Goal: Task Accomplishment & Management: Complete application form

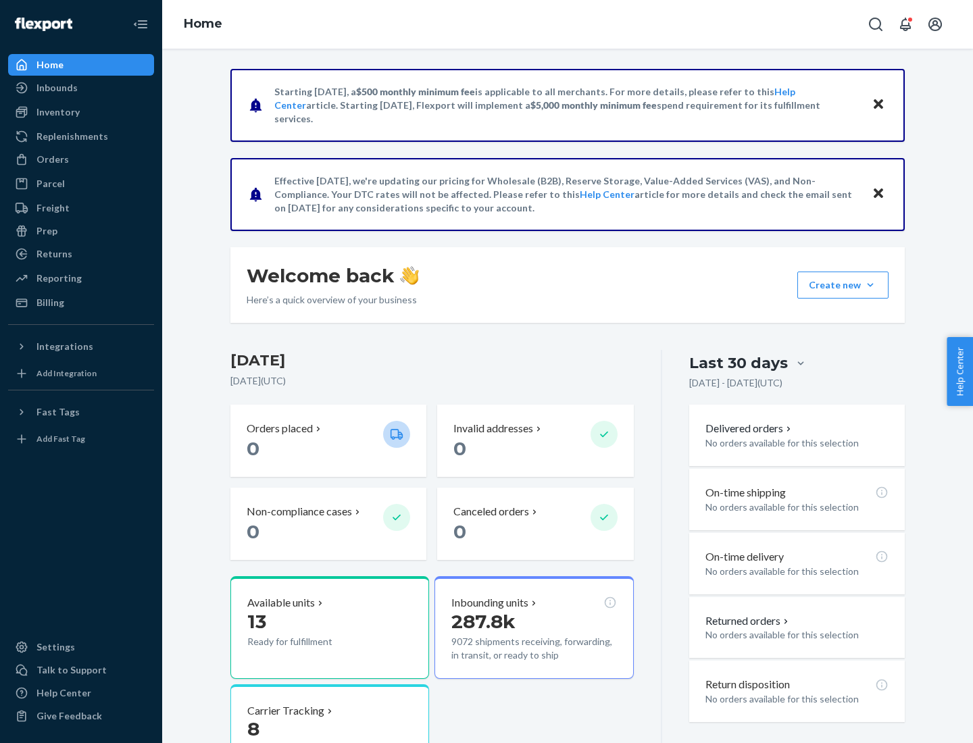
click at [870, 285] on button "Create new Create new inbound Create new order Create new product" at bounding box center [842, 285] width 91 height 27
click at [81, 88] on div "Inbounds" at bounding box center [80, 87] width 143 height 19
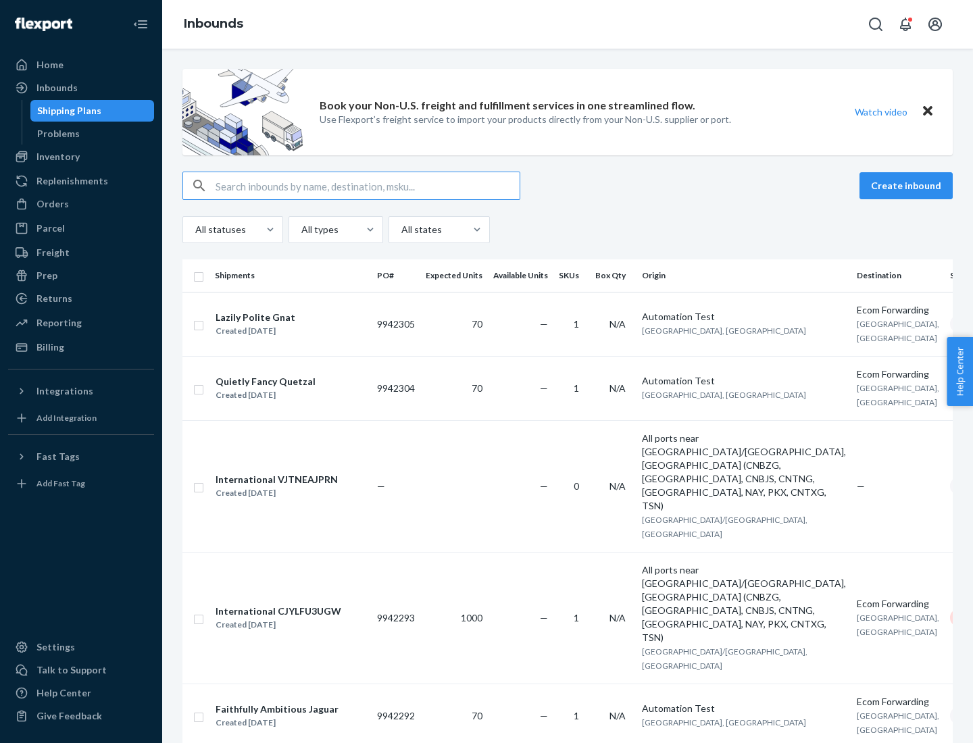
click at [908, 186] on button "Create inbound" at bounding box center [905, 185] width 93 height 27
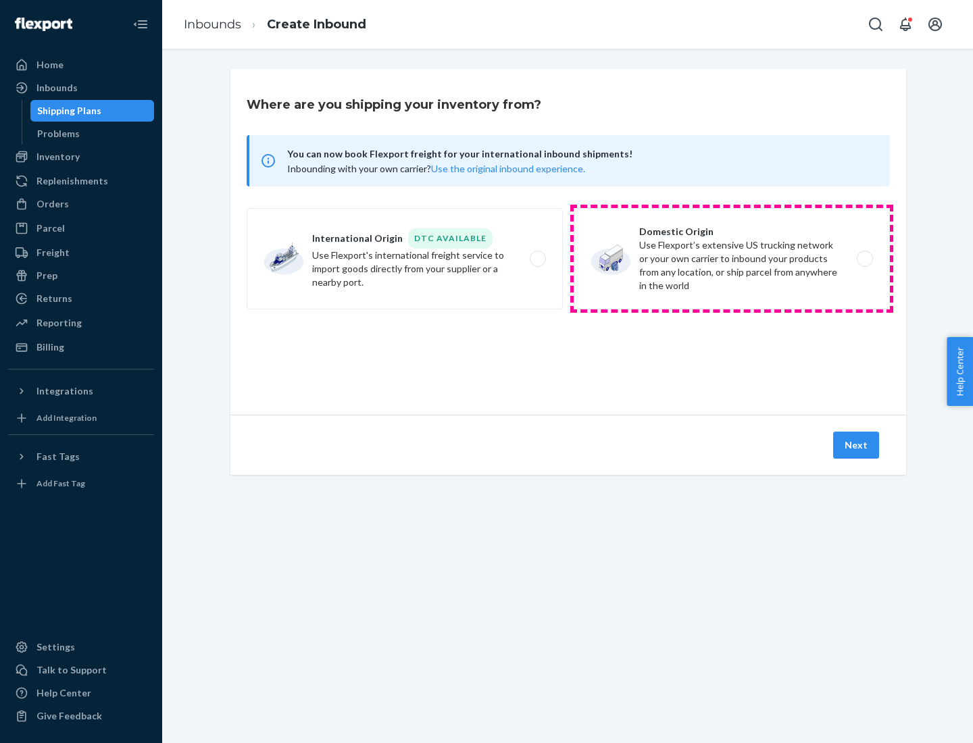
click at [732, 259] on label "Domestic Origin Use Flexport’s extensive US trucking network or your own carrie…" at bounding box center [732, 258] width 316 height 101
click at [864, 259] on input "Domestic Origin Use Flexport’s extensive US trucking network or your own carrie…" at bounding box center [868, 259] width 9 height 9
radio input "true"
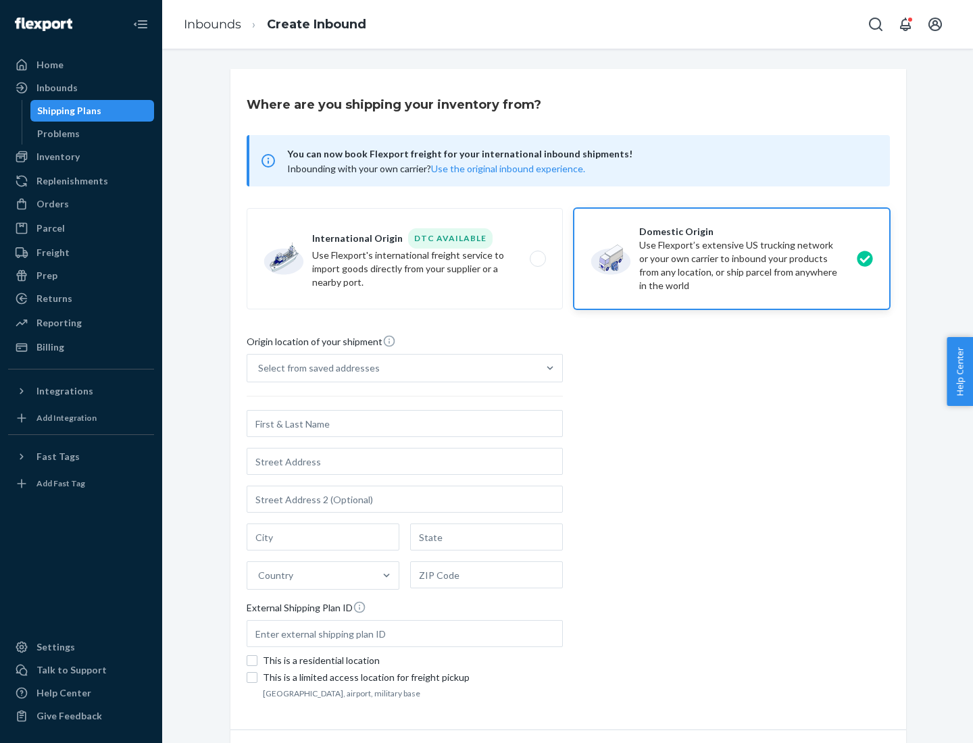
click at [315, 368] on div "Select from saved addresses" at bounding box center [319, 368] width 122 height 14
click at [259, 368] on input "Select from saved addresses" at bounding box center [258, 368] width 1 height 14
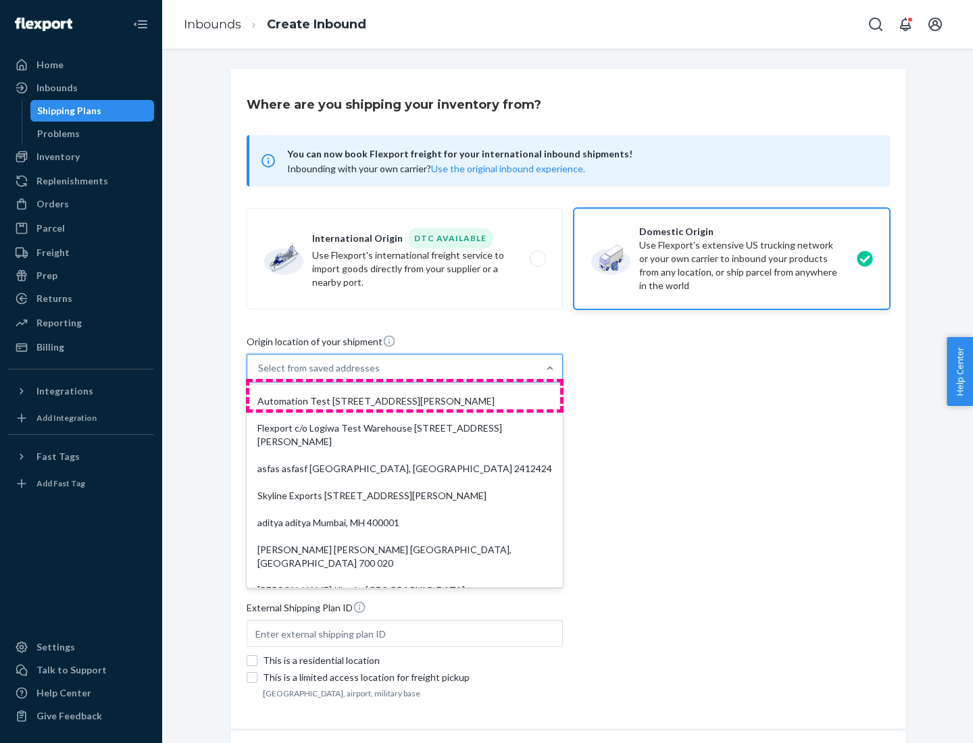
scroll to position [5, 0]
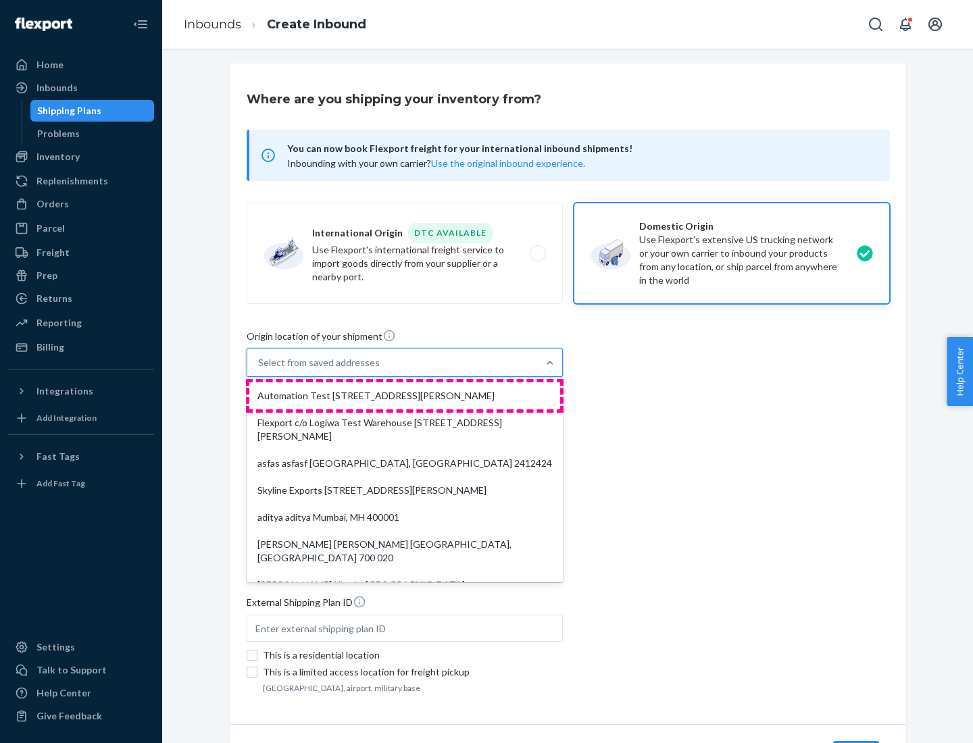
click at [405, 396] on div "Automation Test [STREET_ADDRESS][PERSON_NAME]" at bounding box center [404, 395] width 311 height 27
click at [259, 370] on input "option Automation Test [STREET_ADDRESS][PERSON_NAME]. 9 results available. Use …" at bounding box center [258, 363] width 1 height 14
type input "Automation Test"
type input "9th Floor"
type input "[GEOGRAPHIC_DATA]"
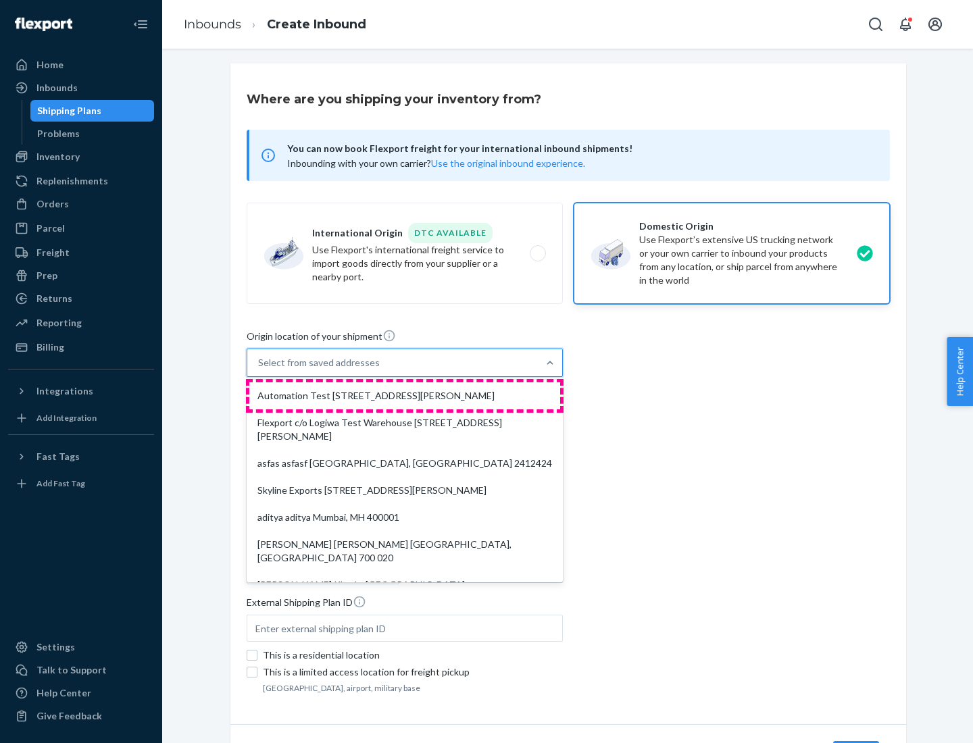
type input "CA"
type input "94104"
type input "[STREET_ADDRESS][PERSON_NAME]"
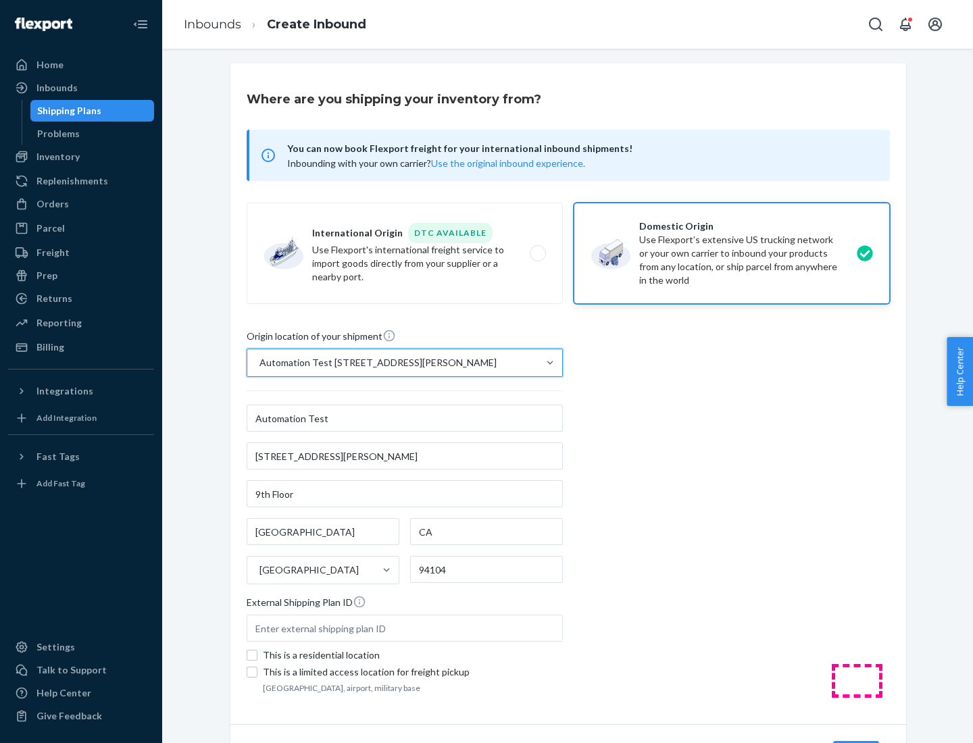
scroll to position [79, 0]
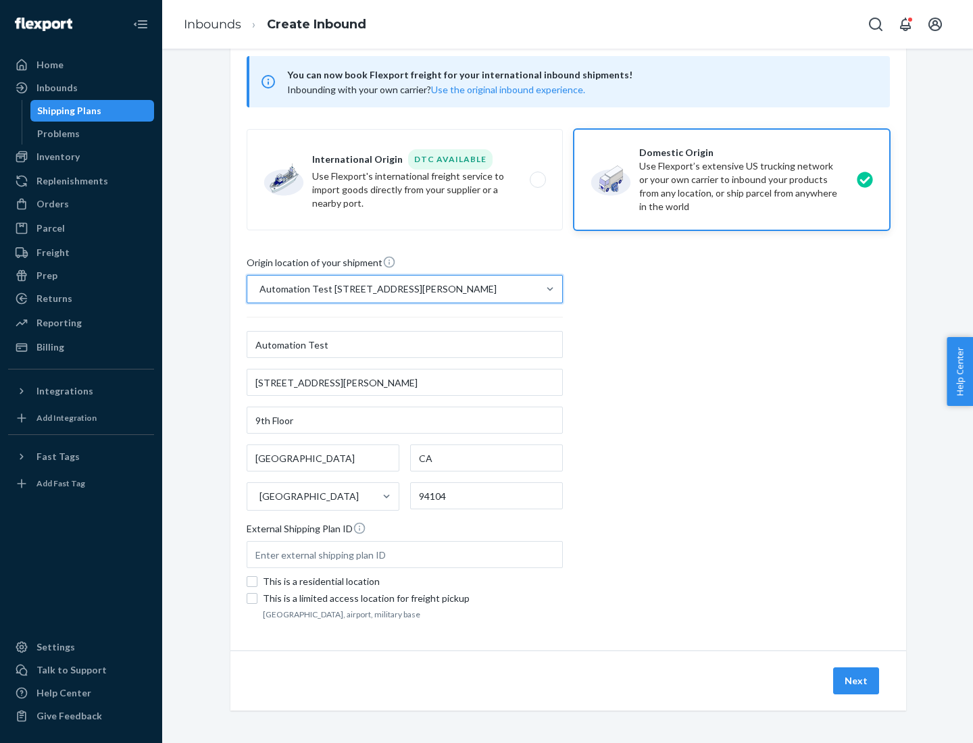
click at [857, 681] on button "Next" at bounding box center [856, 680] width 46 height 27
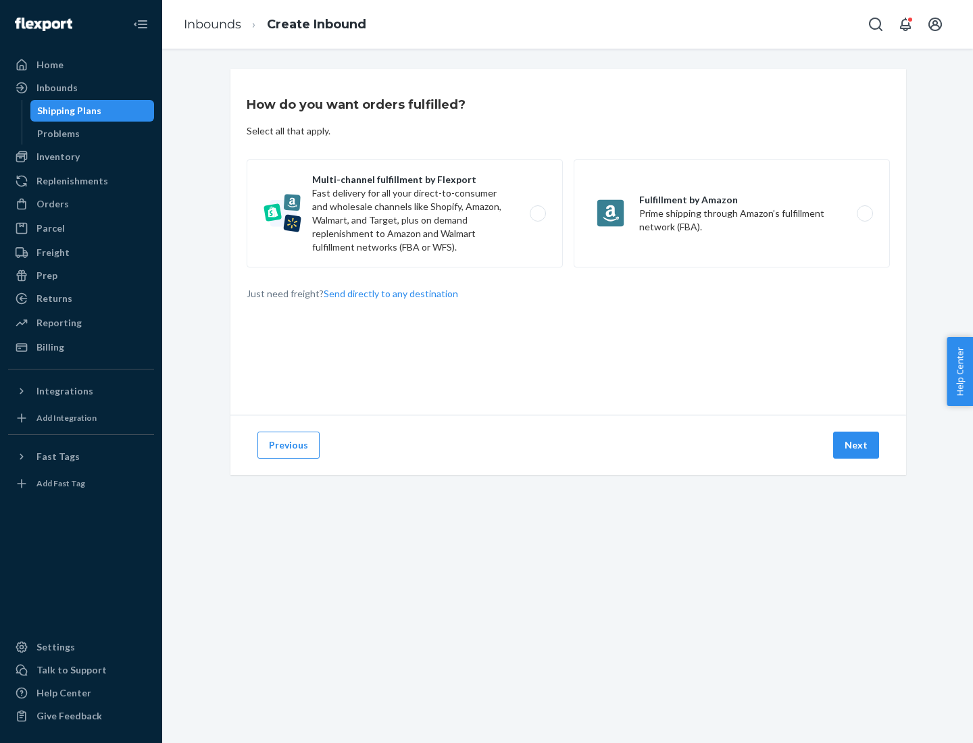
click at [405, 213] on label "Multi-channel fulfillment by Flexport Fast delivery for all your direct-to-cons…" at bounding box center [405, 213] width 316 height 108
click at [537, 213] on input "Multi-channel fulfillment by Flexport Fast delivery for all your direct-to-cons…" at bounding box center [541, 213] width 9 height 9
radio input "true"
click at [857, 445] on button "Next" at bounding box center [856, 445] width 46 height 27
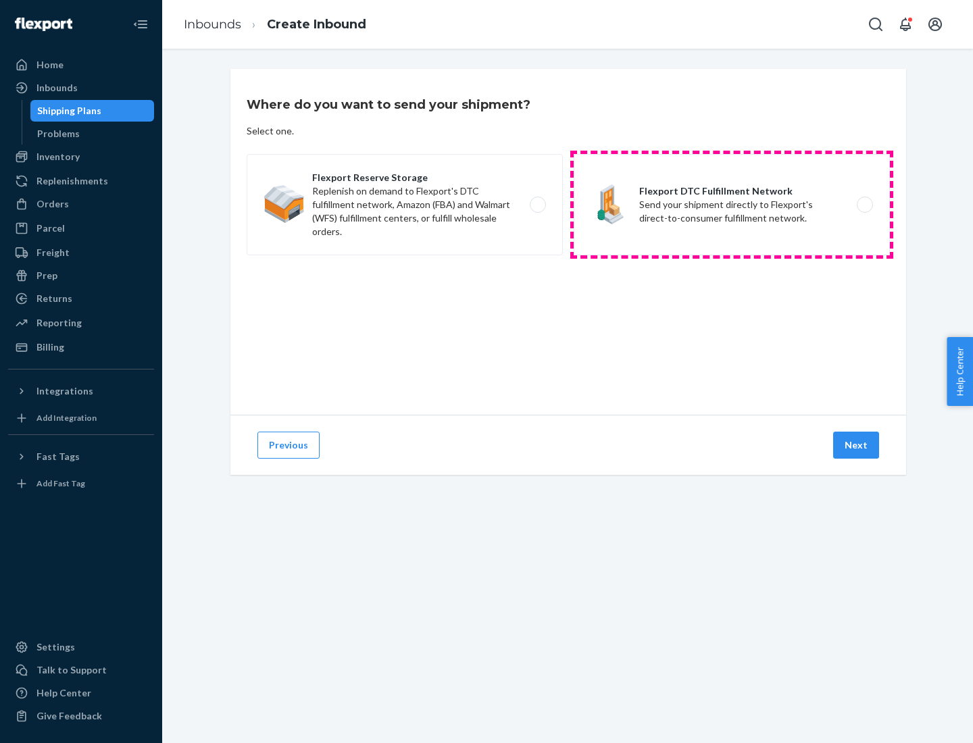
click at [732, 205] on label "Flexport DTC Fulfillment Network Send your shipment directly to Flexport's dire…" at bounding box center [732, 204] width 316 height 101
click at [864, 205] on input "Flexport DTC Fulfillment Network Send your shipment directly to Flexport's dire…" at bounding box center [868, 205] width 9 height 9
radio input "true"
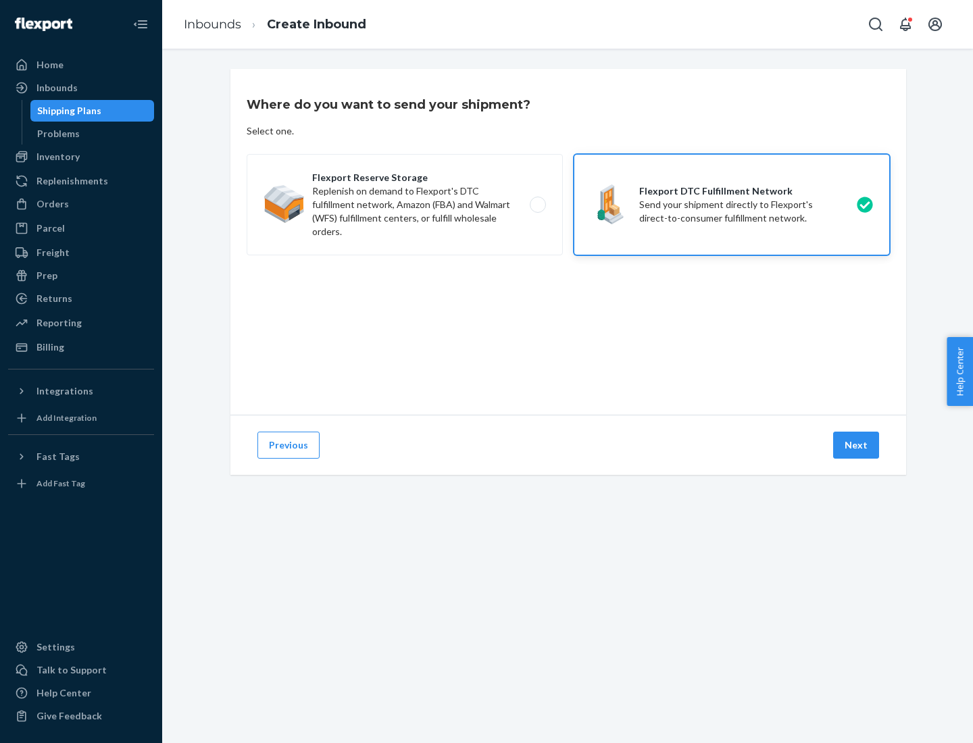
click at [857, 445] on button "Next" at bounding box center [856, 445] width 46 height 27
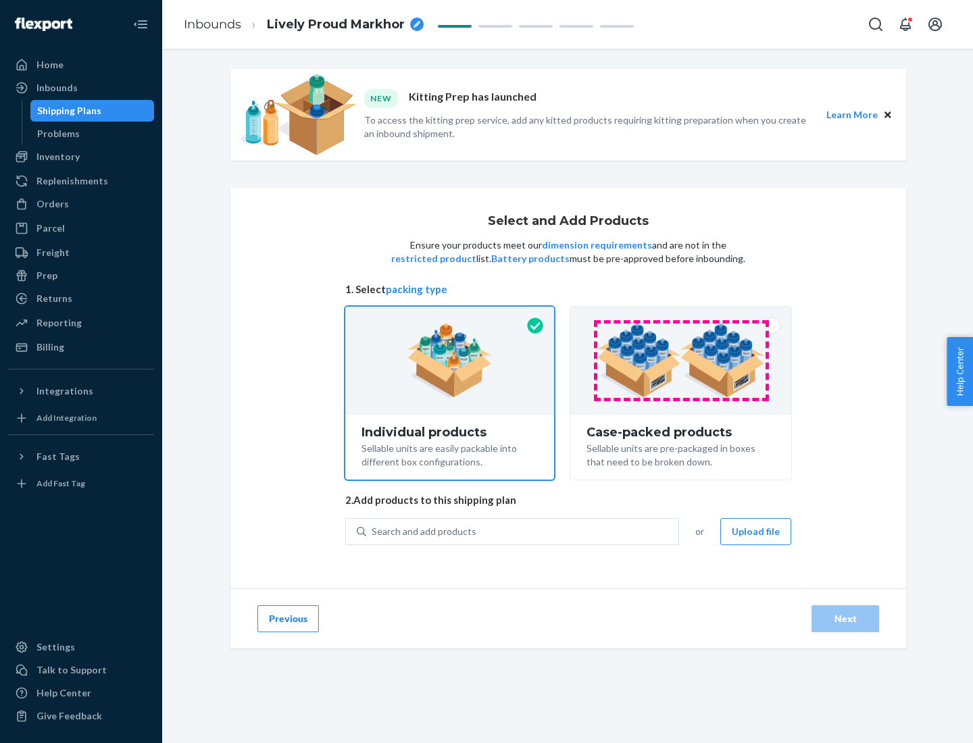
click at [681, 361] on img at bounding box center [680, 361] width 168 height 74
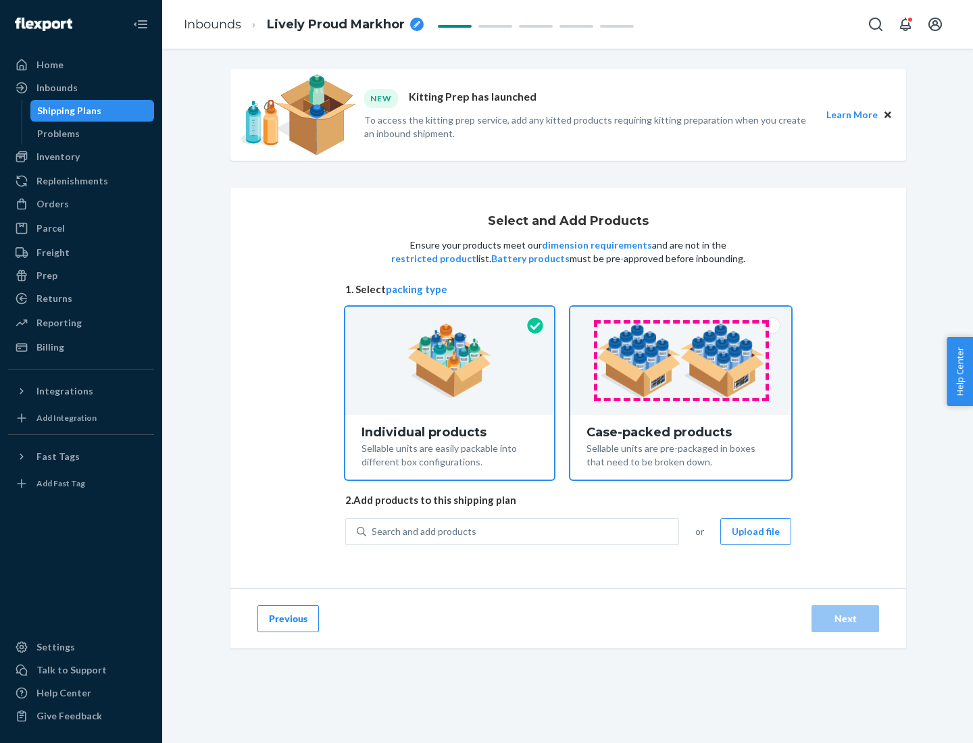
click at [681, 315] on input "Case-packed products Sellable units are pre-packaged in boxes that need to be b…" at bounding box center [680, 311] width 9 height 9
radio input "true"
radio input "false"
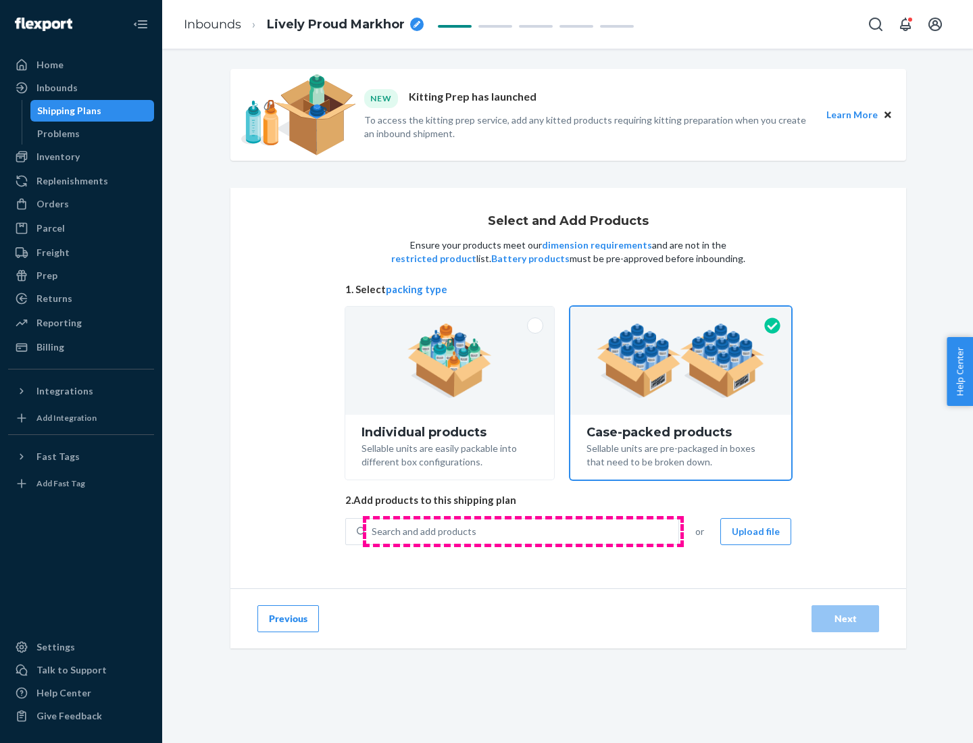
click at [523, 531] on div "Search and add products" at bounding box center [522, 531] width 312 height 24
click at [373, 531] on input "Search and add products" at bounding box center [372, 532] width 1 height 14
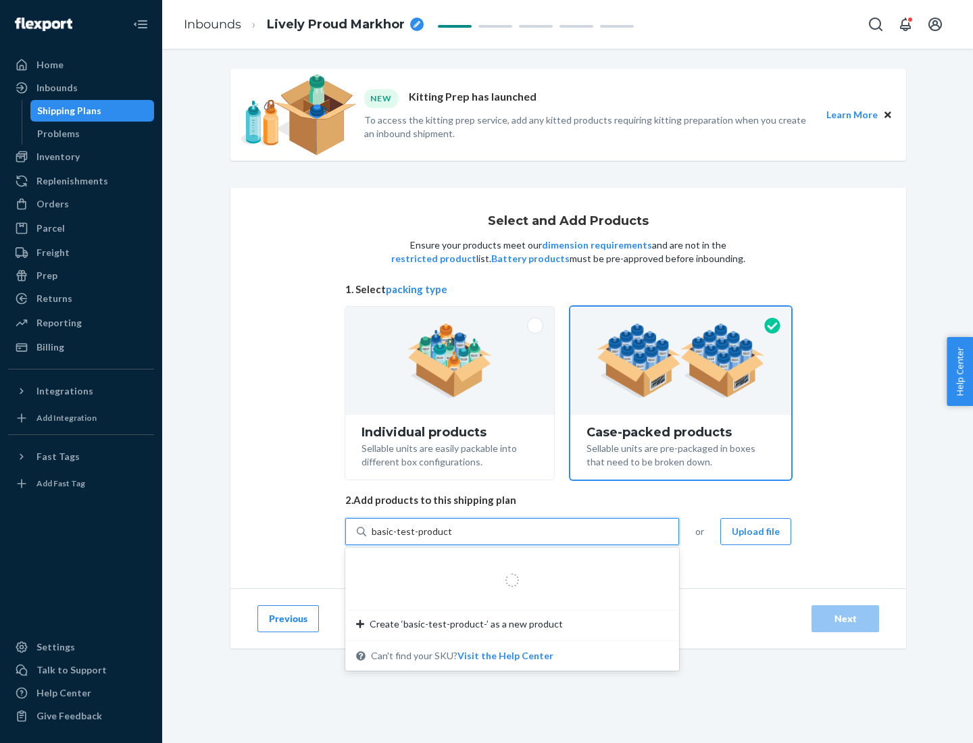
type input "basic-test-product-1"
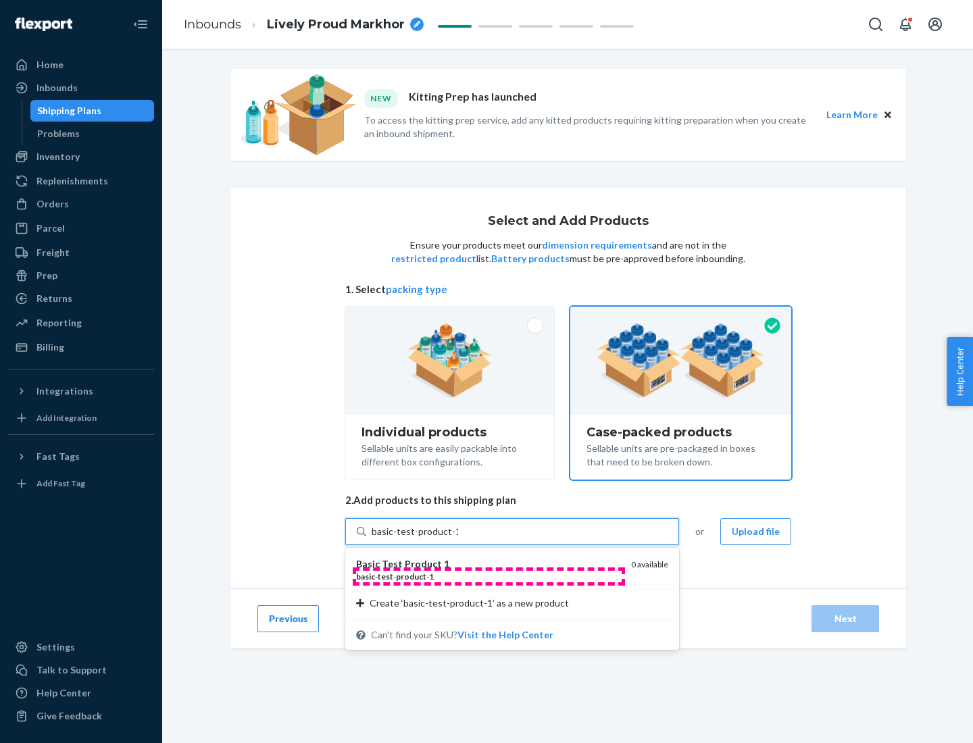
click at [488, 576] on div "basic - test - product - 1" at bounding box center [488, 576] width 264 height 11
click at [458, 538] on input "basic-test-product-1" at bounding box center [415, 532] width 86 height 14
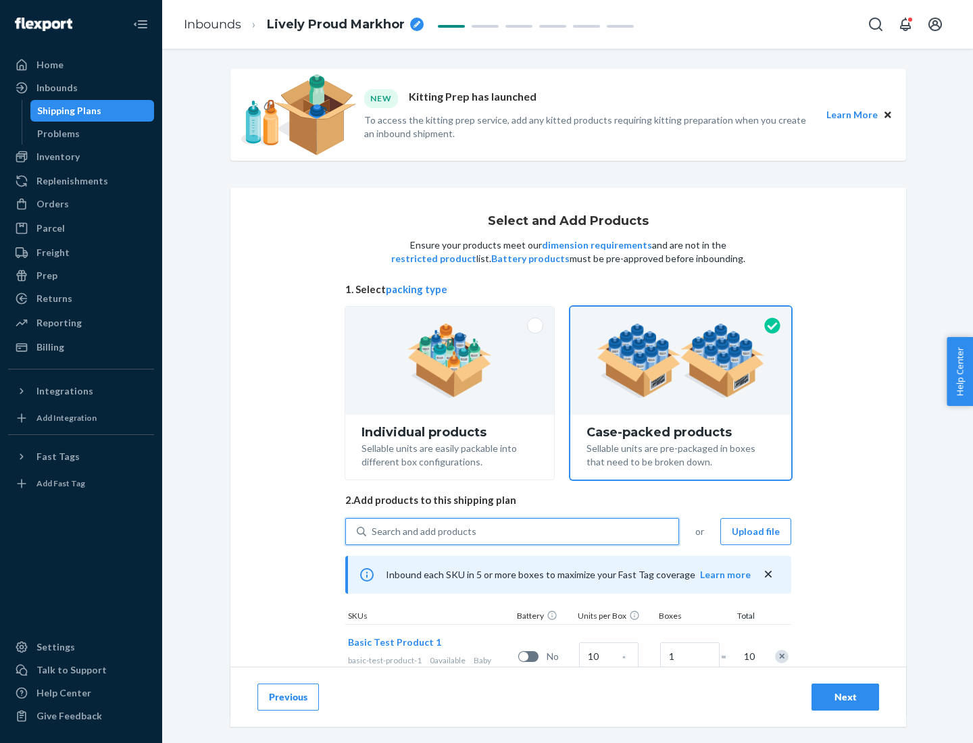
scroll to position [49, 0]
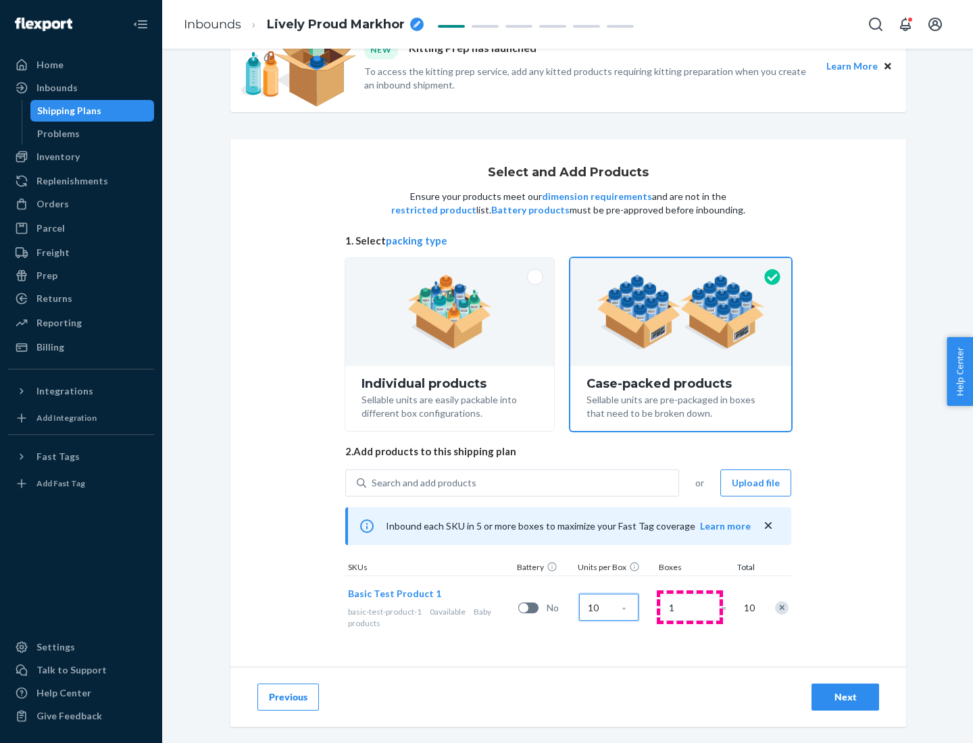
type input "10"
type input "7"
click at [845, 697] on div "Next" at bounding box center [845, 697] width 45 height 14
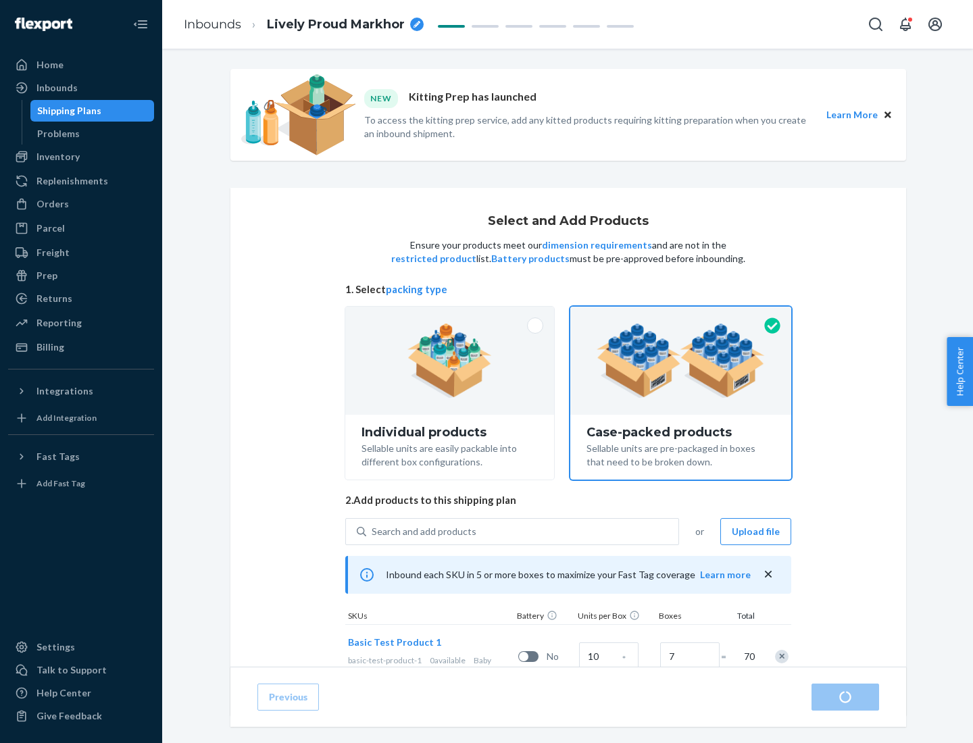
radio input "true"
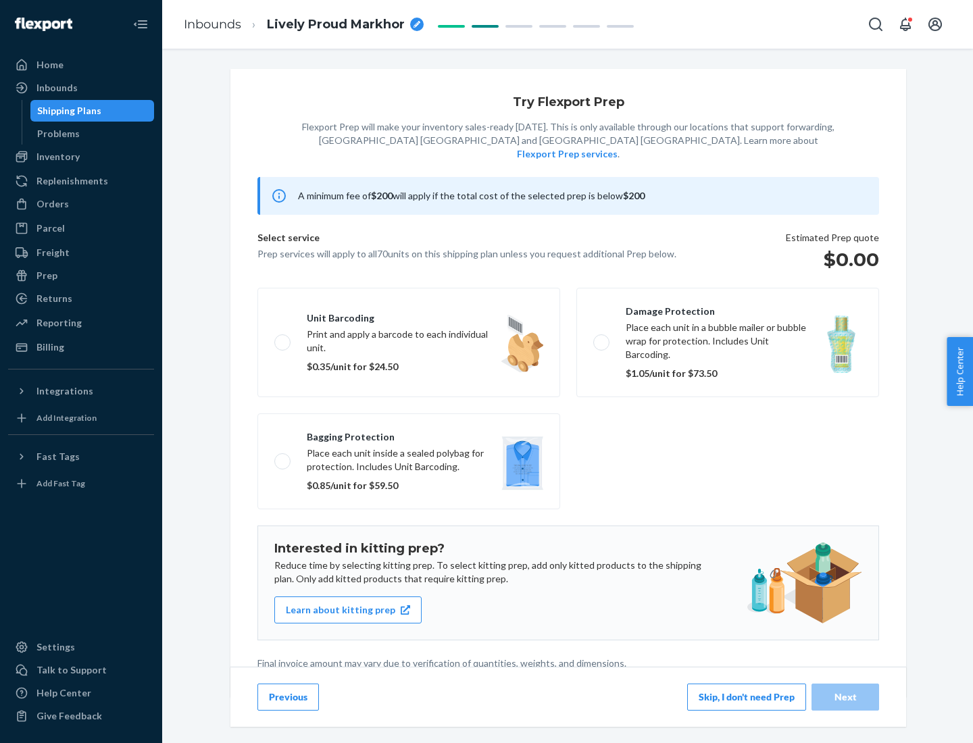
scroll to position [3, 0]
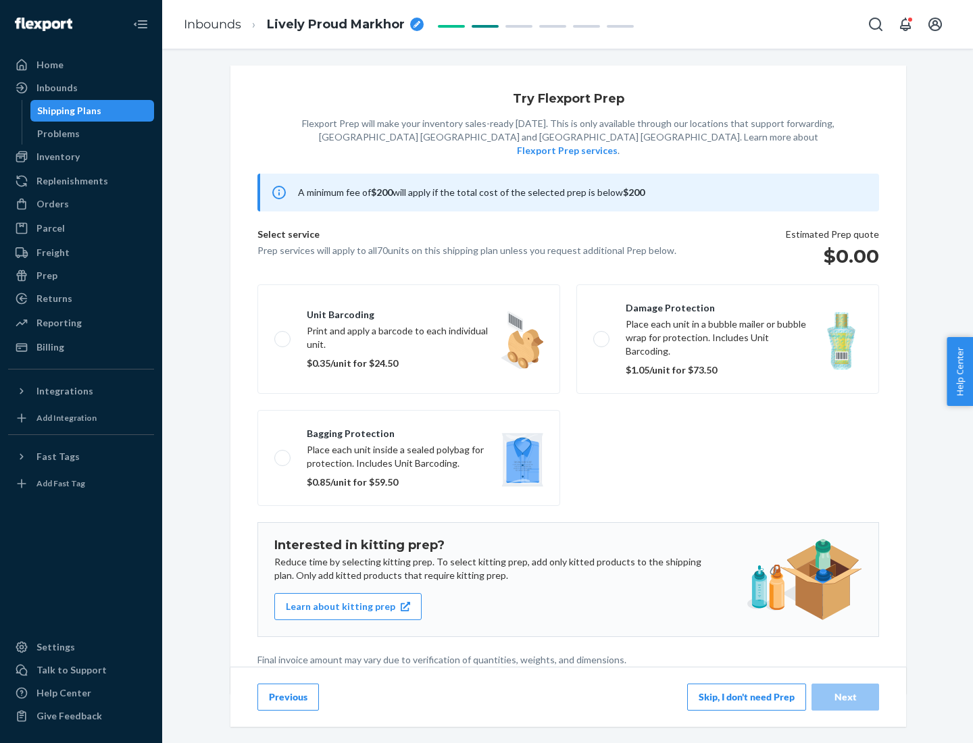
click at [409, 430] on label "Bagging protection Place each unit inside a sealed polybag for protection. Incl…" at bounding box center [408, 458] width 303 height 96
click at [283, 453] on input "Bagging protection Place each unit inside a sealed polybag for protection. Incl…" at bounding box center [278, 457] width 9 height 9
checkbox input "true"
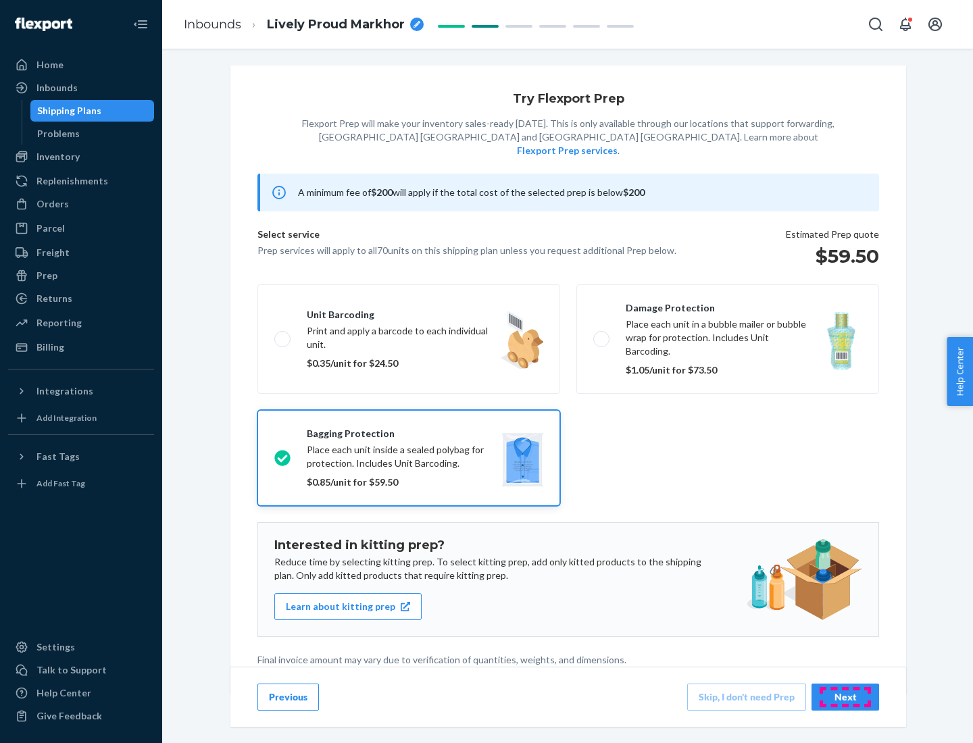
click at [845, 696] on div "Next" at bounding box center [845, 697] width 45 height 14
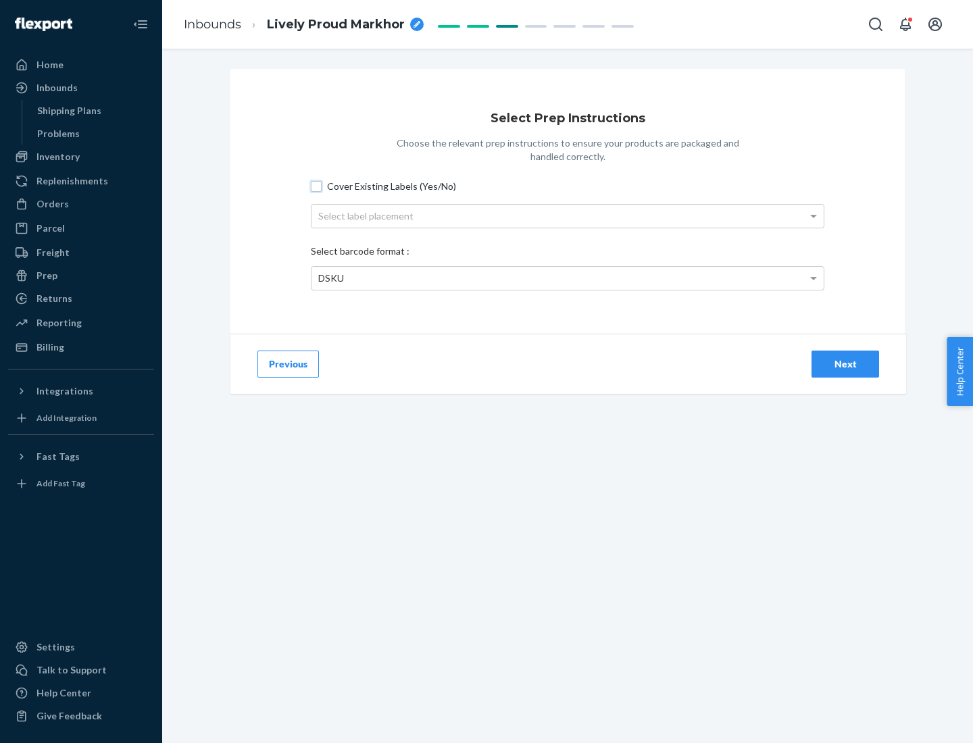
click at [316, 186] on input "Cover Existing Labels (Yes/No)" at bounding box center [316, 186] width 11 height 11
checkbox input "true"
click at [567, 215] on div "Select label placement" at bounding box center [567, 216] width 512 height 23
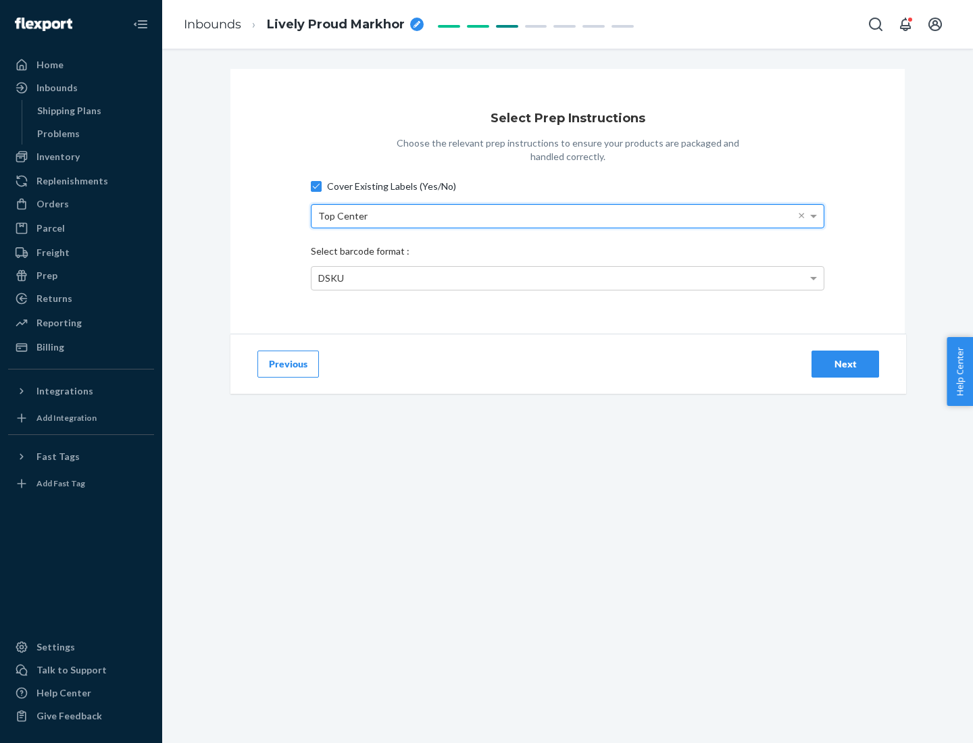
click at [567, 278] on div "DSKU" at bounding box center [567, 278] width 512 height 23
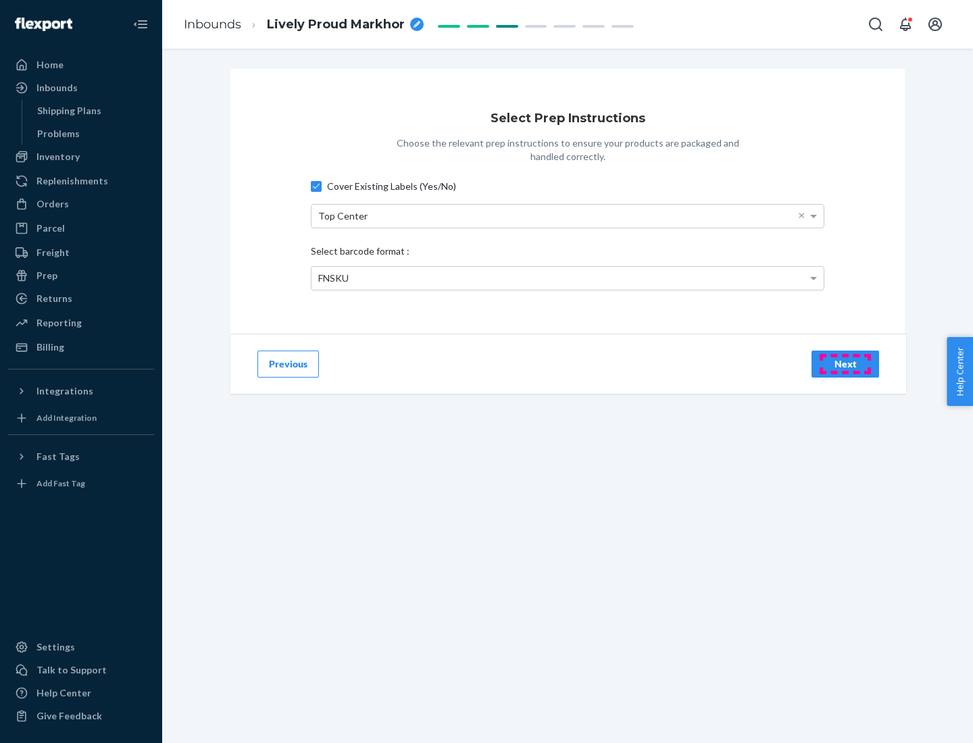
click at [845, 363] on div "Next" at bounding box center [845, 364] width 45 height 14
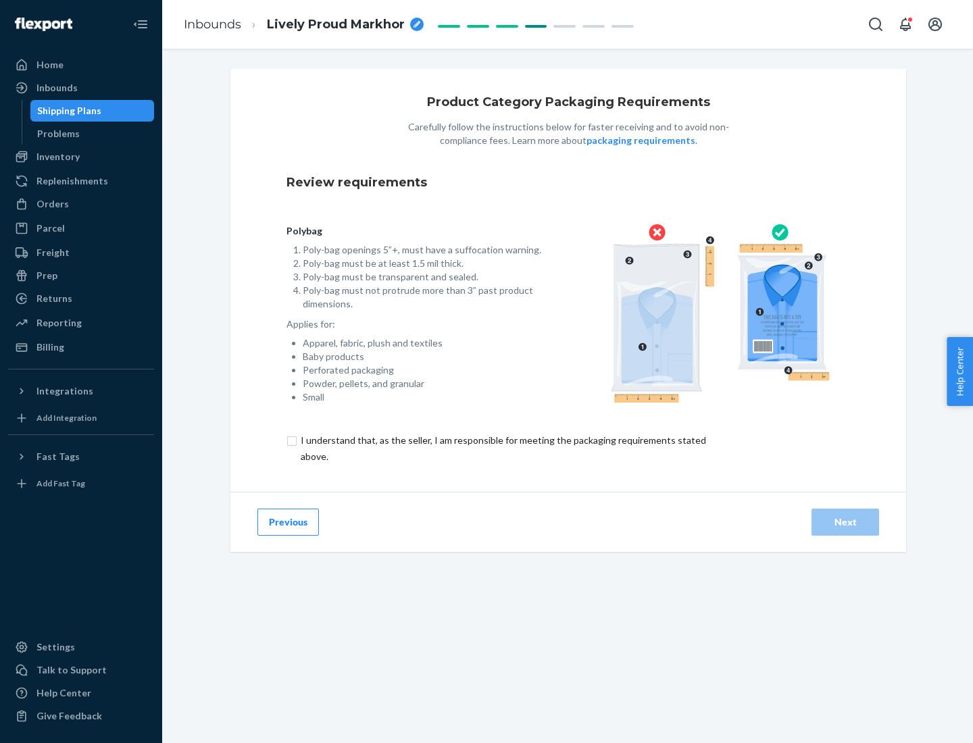
click at [502, 448] on input "checkbox" at bounding box center [510, 448] width 449 height 32
checkbox input "true"
click at [845, 521] on div "Next" at bounding box center [845, 522] width 45 height 14
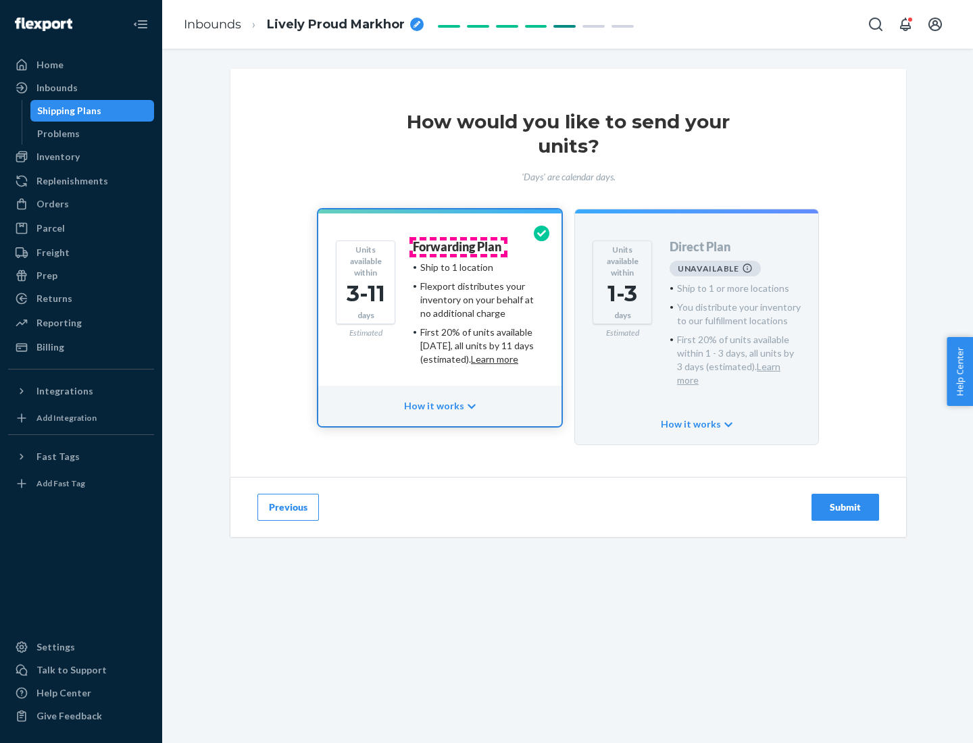
click at [458, 247] on h4 "Forwarding Plan" at bounding box center [457, 247] width 88 height 14
click at [845, 501] on div "Submit" at bounding box center [845, 508] width 45 height 14
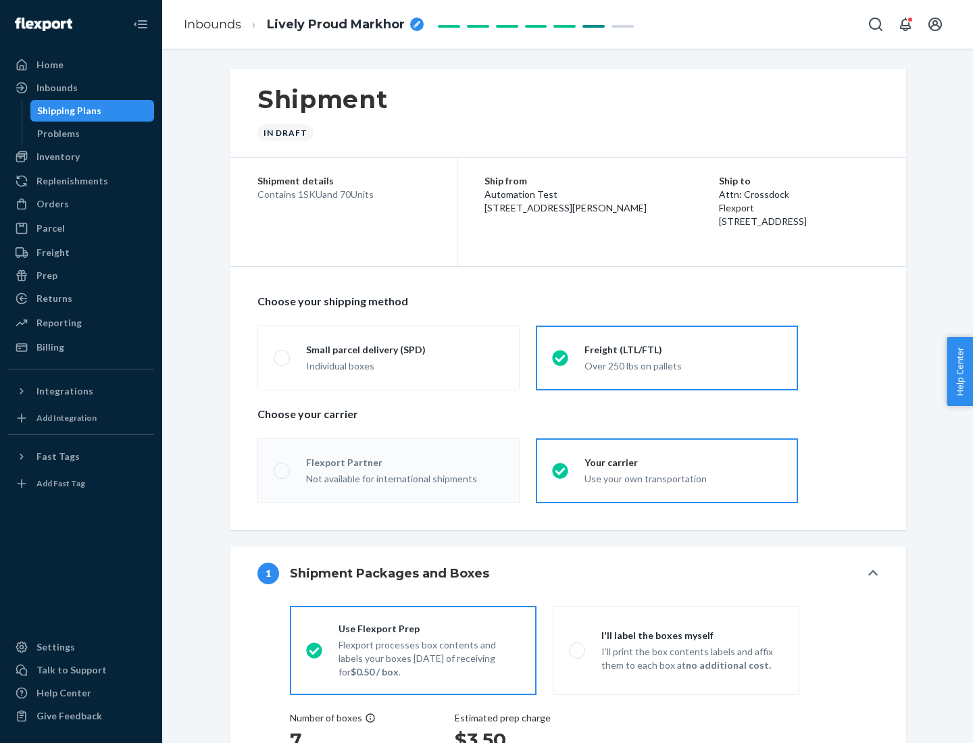
radio input "true"
radio input "false"
radio input "true"
radio input "false"
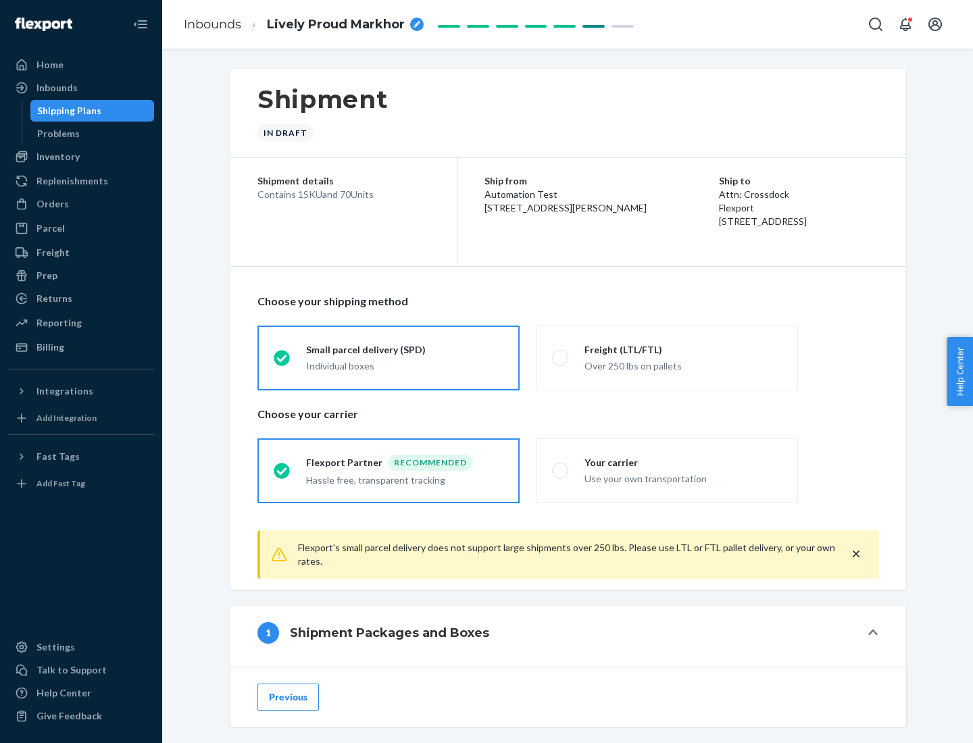
click at [667, 357] on div "Over 250 lbs on pallets" at bounding box center [682, 365] width 197 height 16
click at [561, 357] on input "Freight (LTL/FTL) Over 250 lbs on pallets" at bounding box center [556, 357] width 9 height 9
radio input "true"
radio input "false"
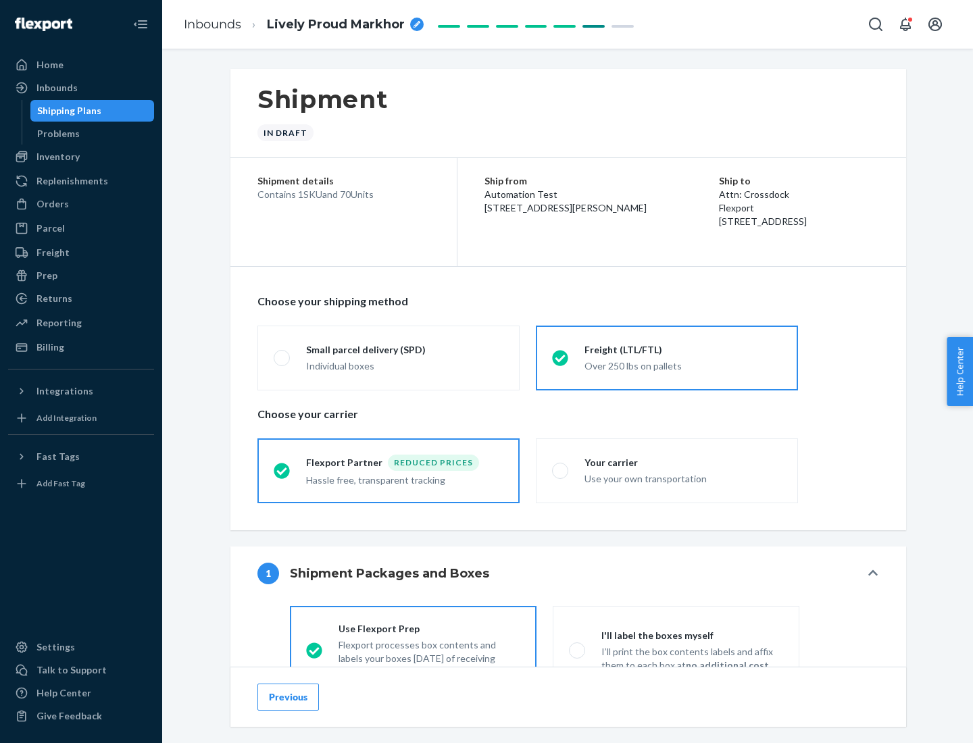
scroll to position [75, 0]
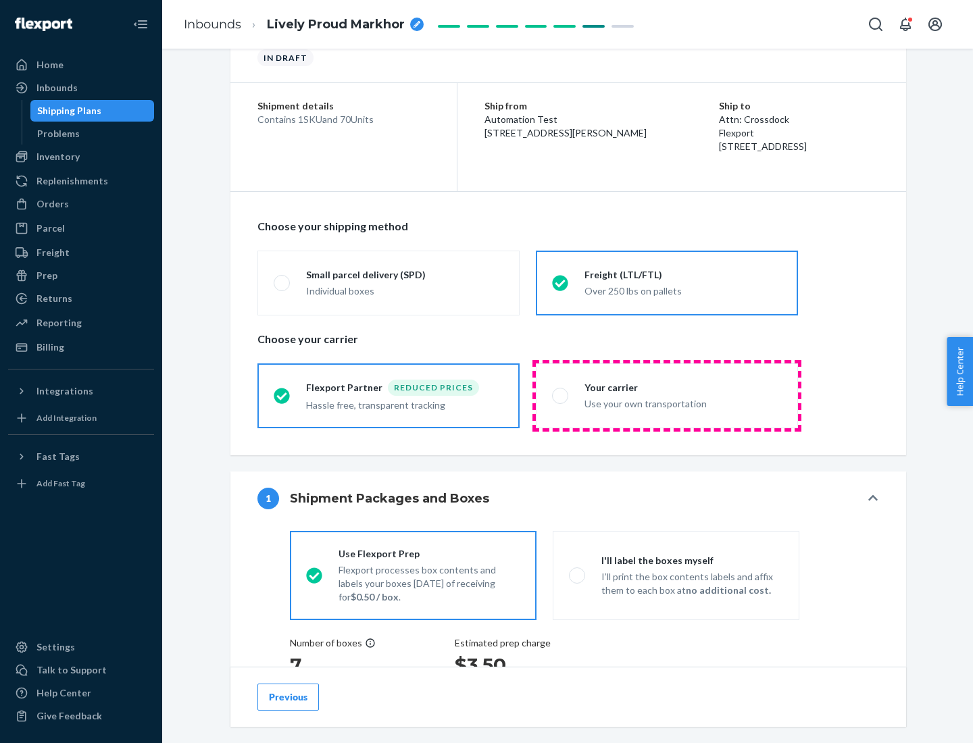
click at [667, 395] on div "Use your own transportation" at bounding box center [682, 403] width 197 height 16
click at [561, 395] on input "Your carrier Use your own transportation" at bounding box center [556, 395] width 9 height 9
radio input "true"
radio input "false"
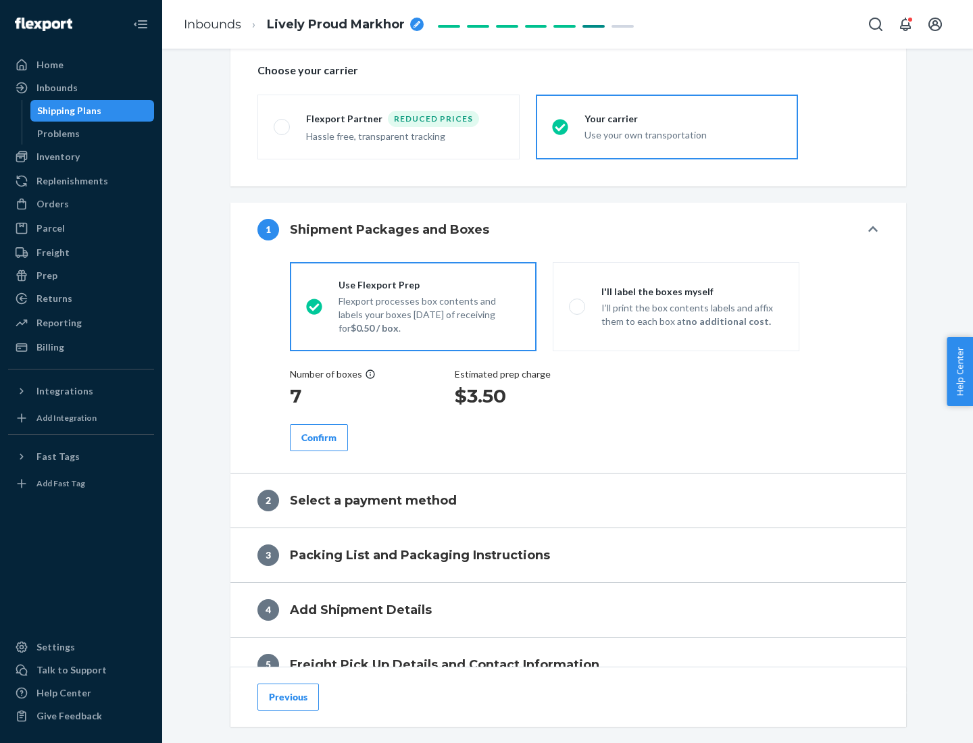
scroll to position [255, 0]
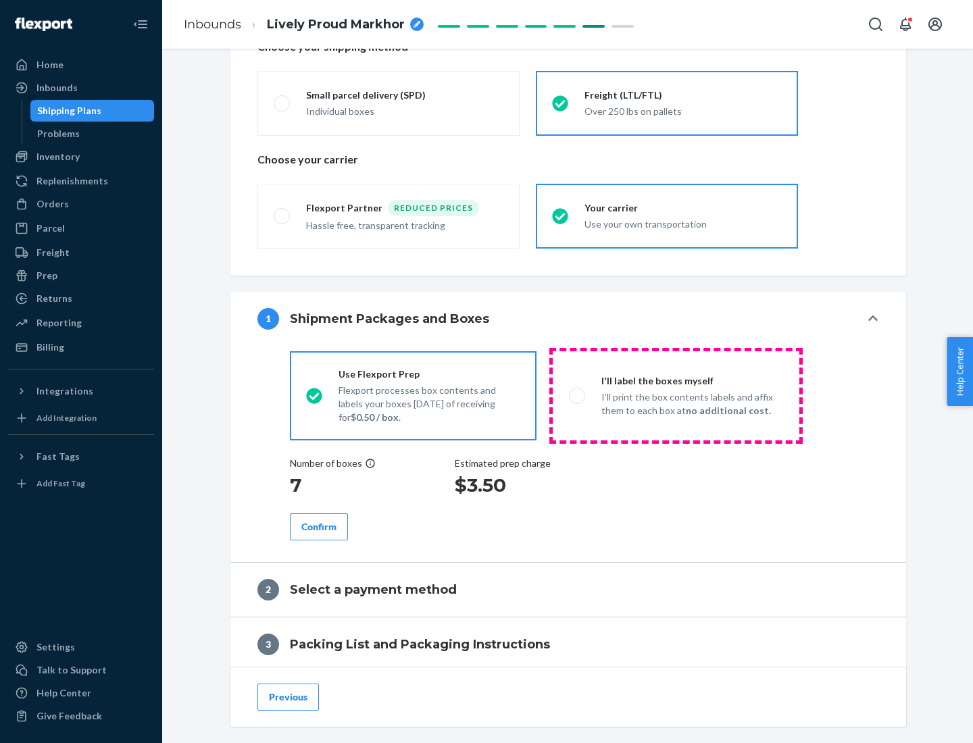
click at [676, 395] on p "I’ll print the box contents labels and affix them to each box at no additional …" at bounding box center [692, 403] width 182 height 27
click at [578, 395] on input "I'll label the boxes myself I’ll print the box contents labels and affix them t…" at bounding box center [573, 395] width 9 height 9
radio input "true"
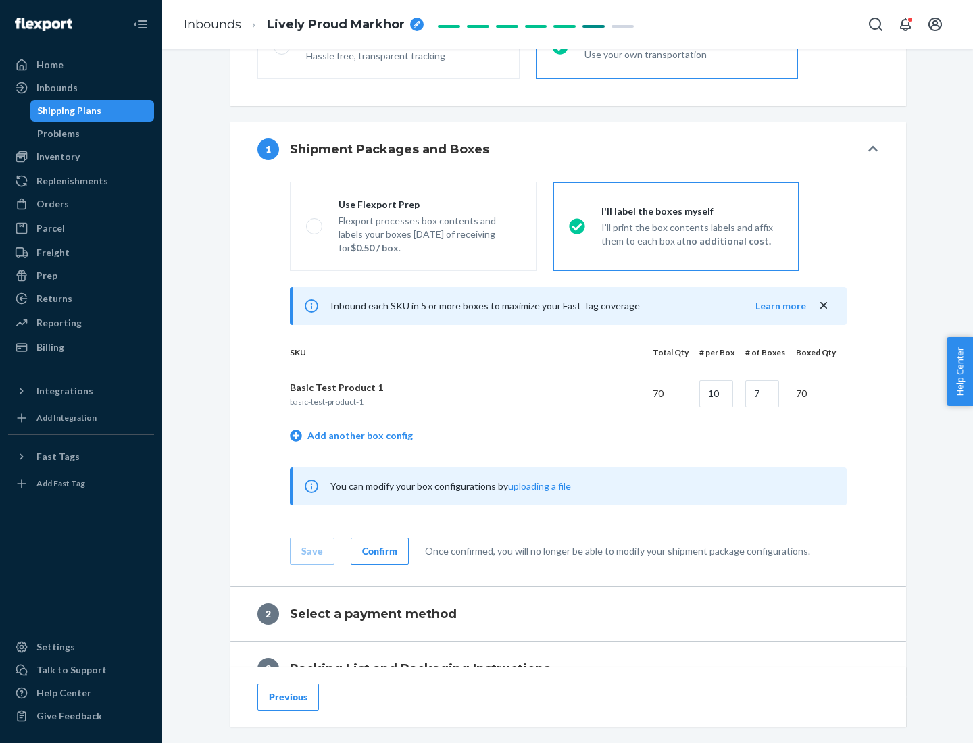
scroll to position [233, 0]
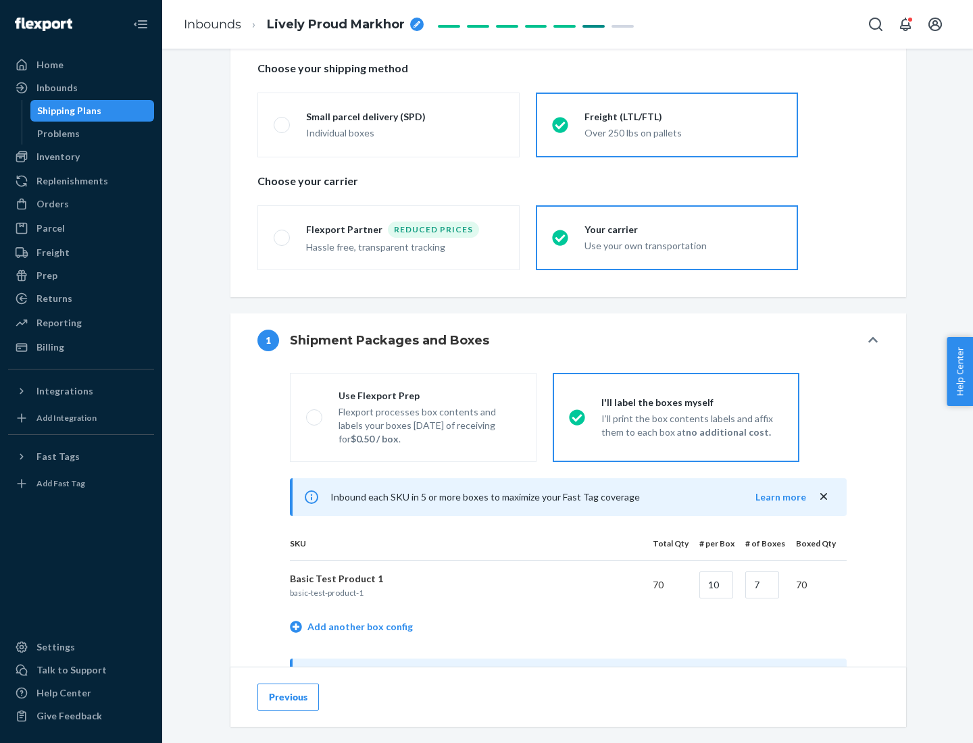
click at [429, 395] on div "Use Flexport Prep" at bounding box center [429, 396] width 182 height 14
click at [315, 413] on input "Use Flexport Prep Flexport processes box contents and labels your boxes [DATE] …" at bounding box center [310, 417] width 9 height 9
radio input "true"
radio input "false"
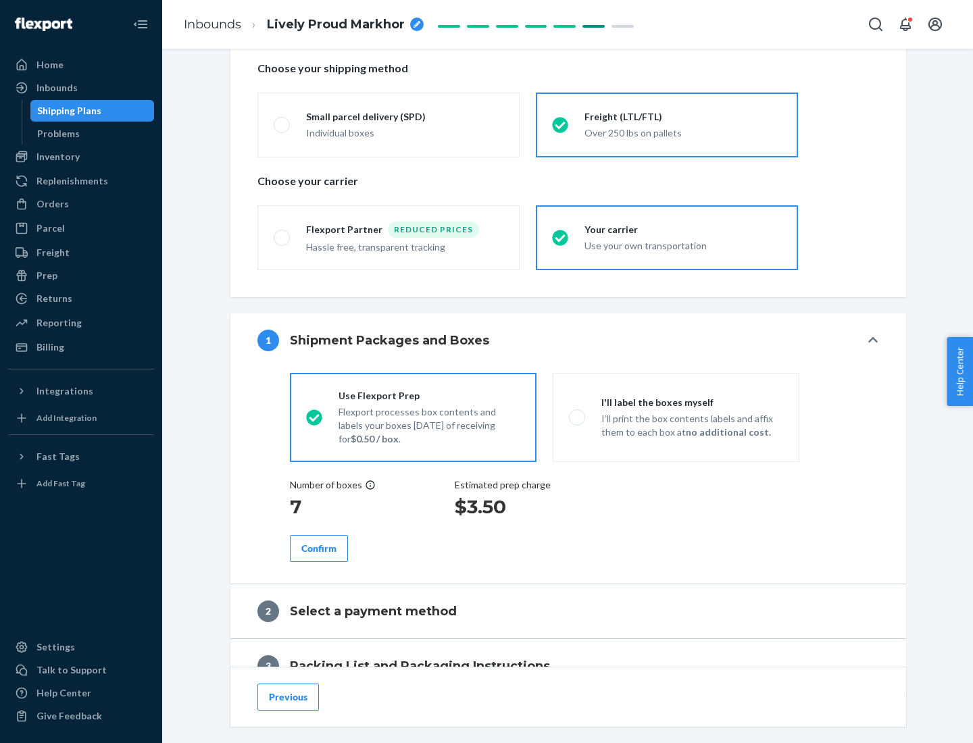
scroll to position [386, 0]
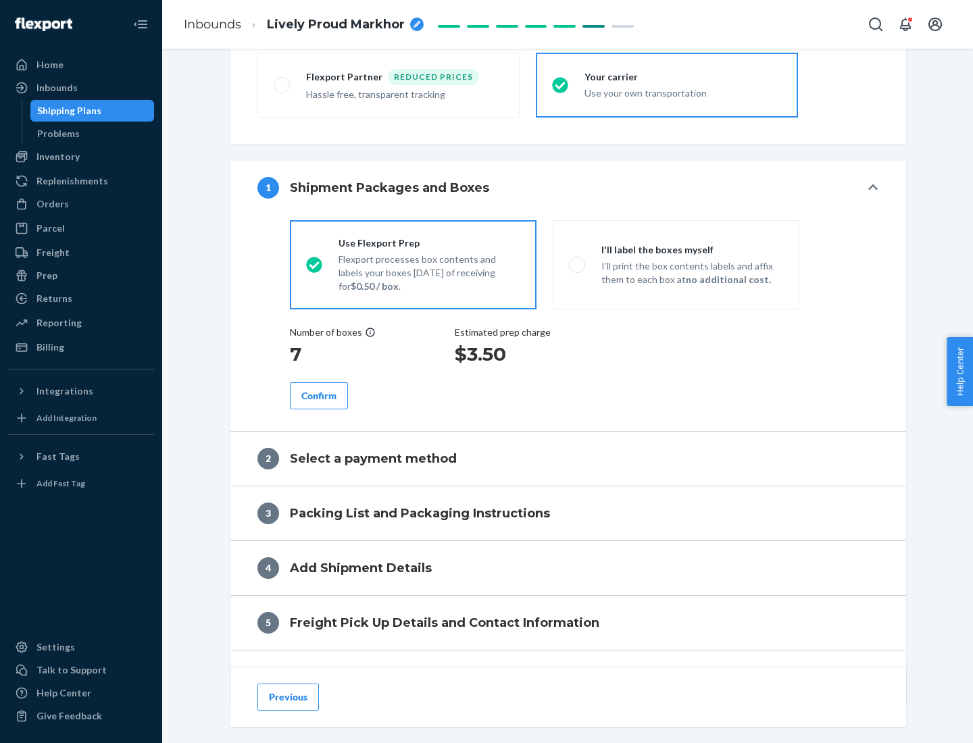
click at [319, 395] on div "Confirm" at bounding box center [318, 396] width 35 height 14
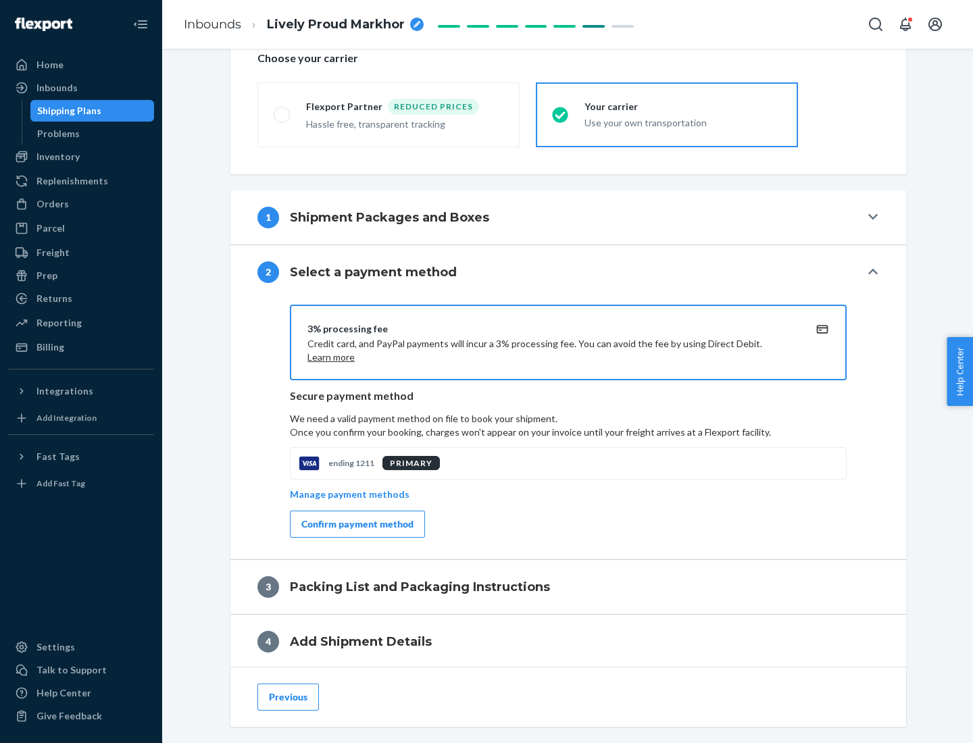
scroll to position [484, 0]
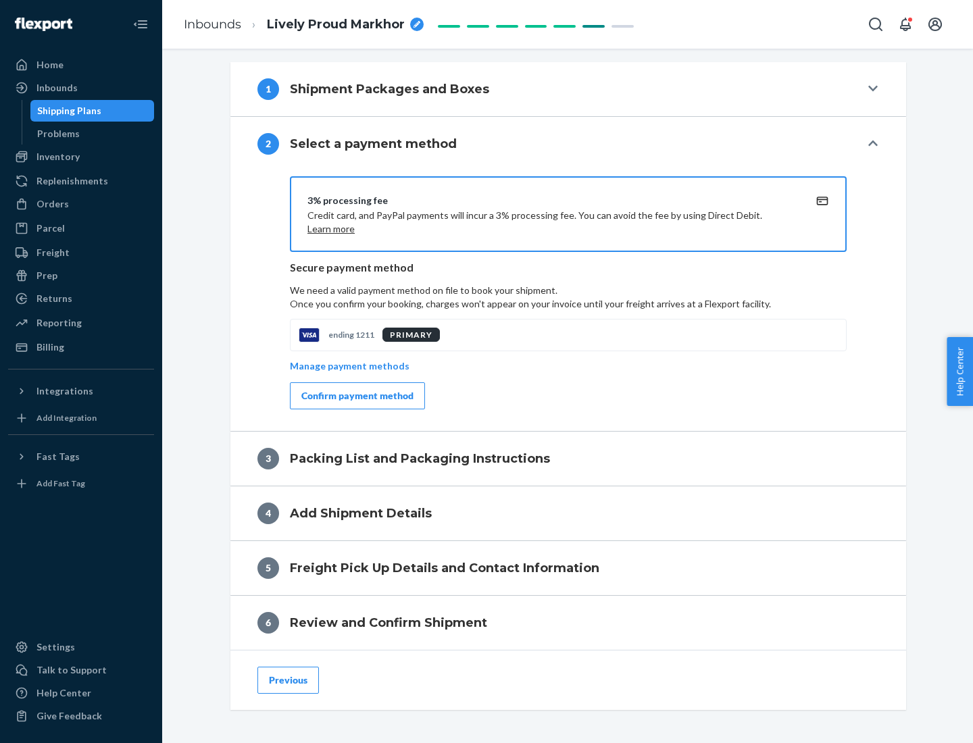
click at [356, 396] on div "Confirm payment method" at bounding box center [357, 396] width 112 height 14
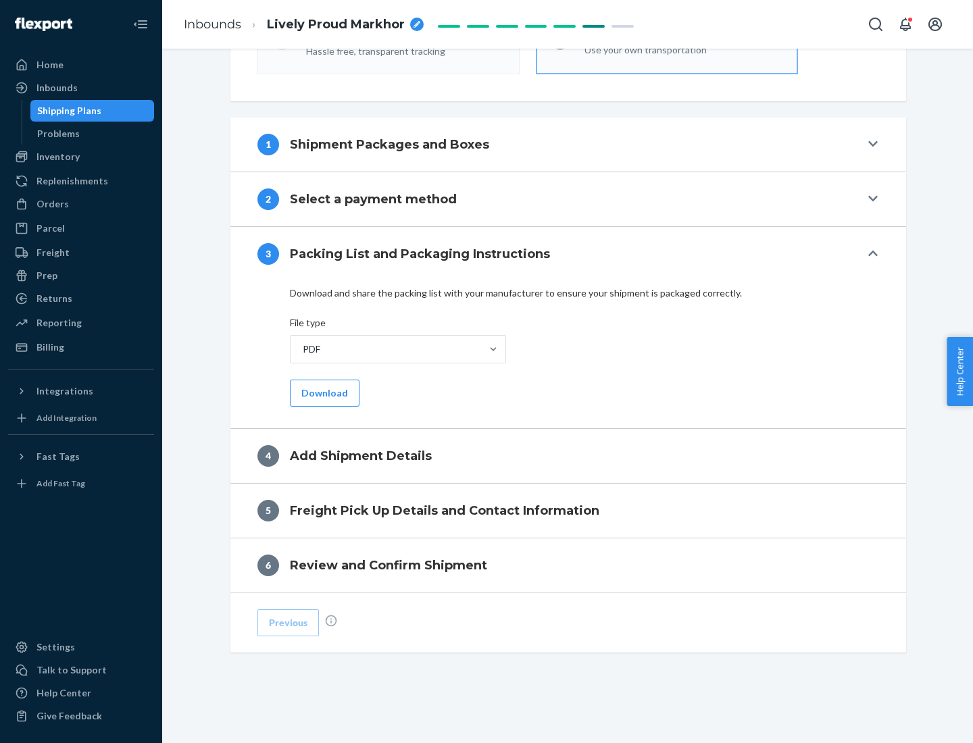
scroll to position [426, 0]
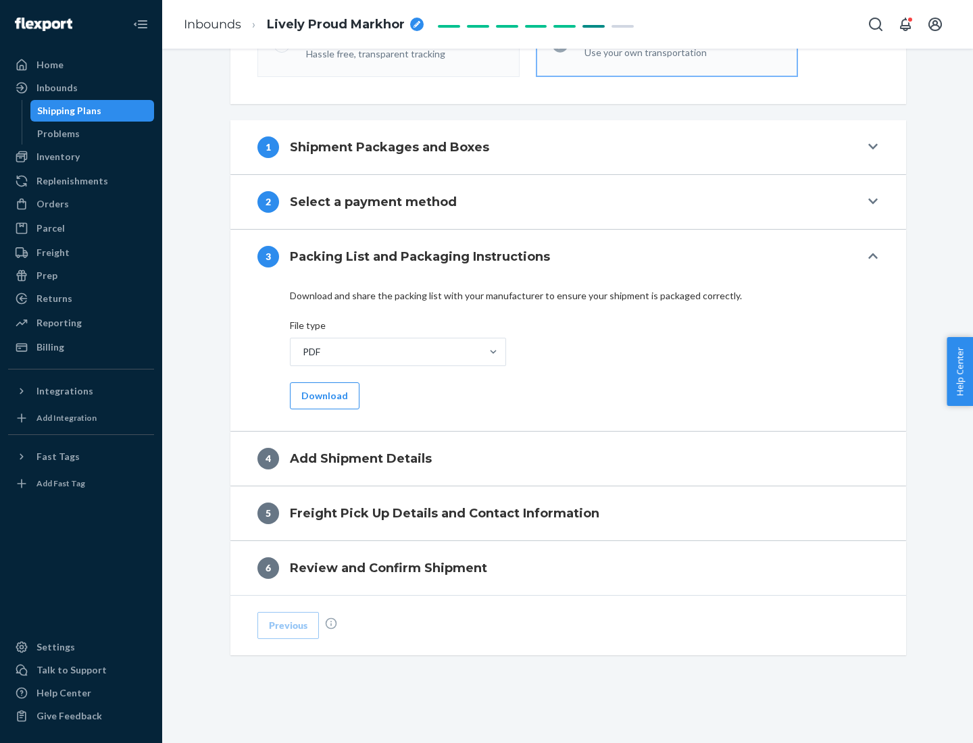
click at [323, 395] on button "Download" at bounding box center [325, 395] width 70 height 27
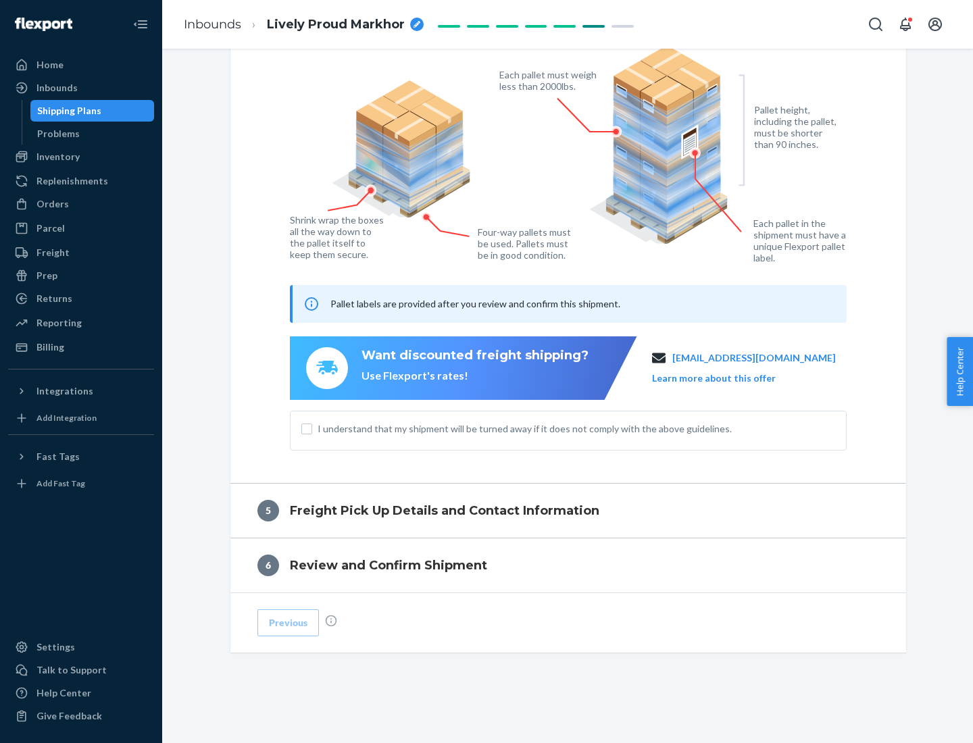
click at [568, 428] on span "I understand that my shipment will be turned away if it does not comply with th…" at bounding box center [575, 429] width 517 height 14
click at [312, 428] on input "I understand that my shipment will be turned away if it does not comply with th…" at bounding box center [306, 429] width 11 height 11
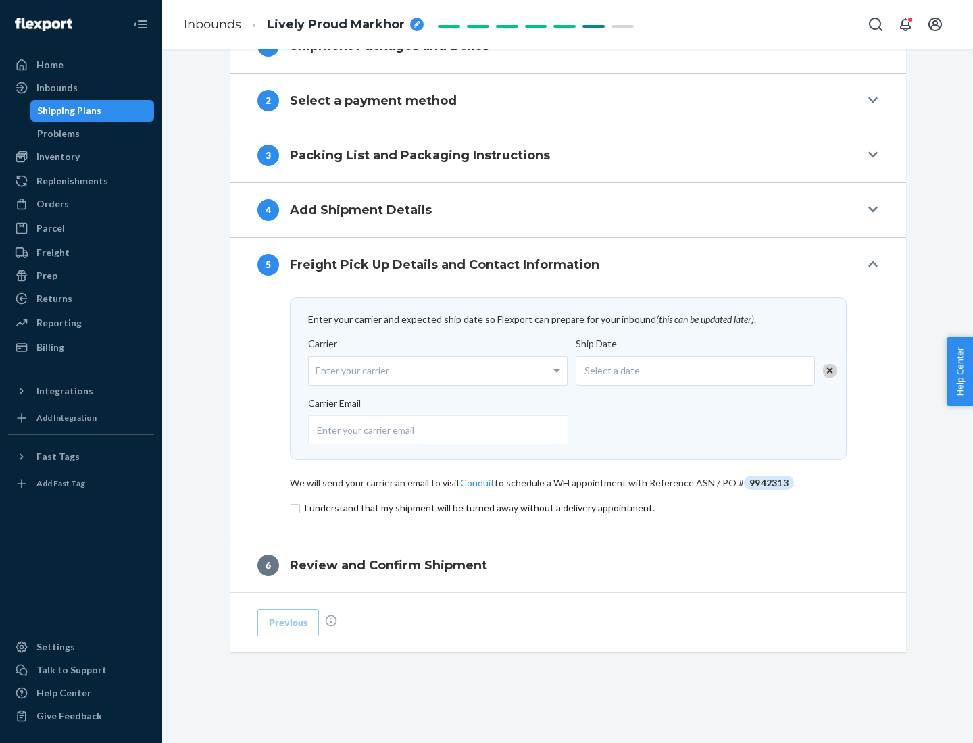
scroll to position [528, 0]
click at [568, 507] on input "checkbox" at bounding box center [568, 508] width 557 height 16
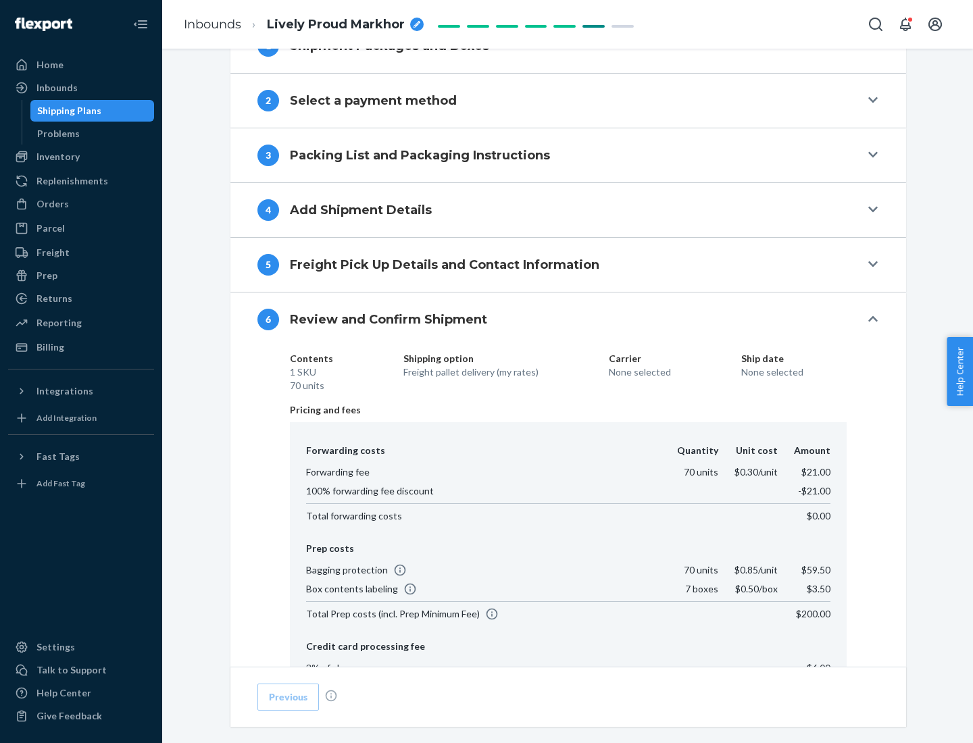
scroll to position [720, 0]
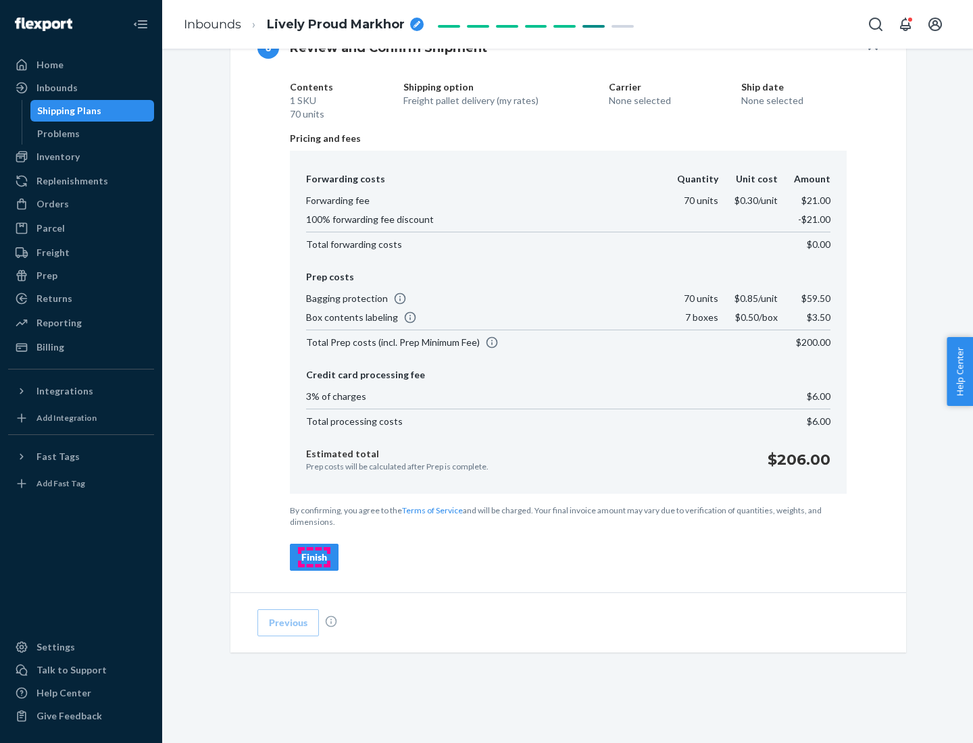
click at [314, 557] on div "Finish" at bounding box center [314, 558] width 26 height 14
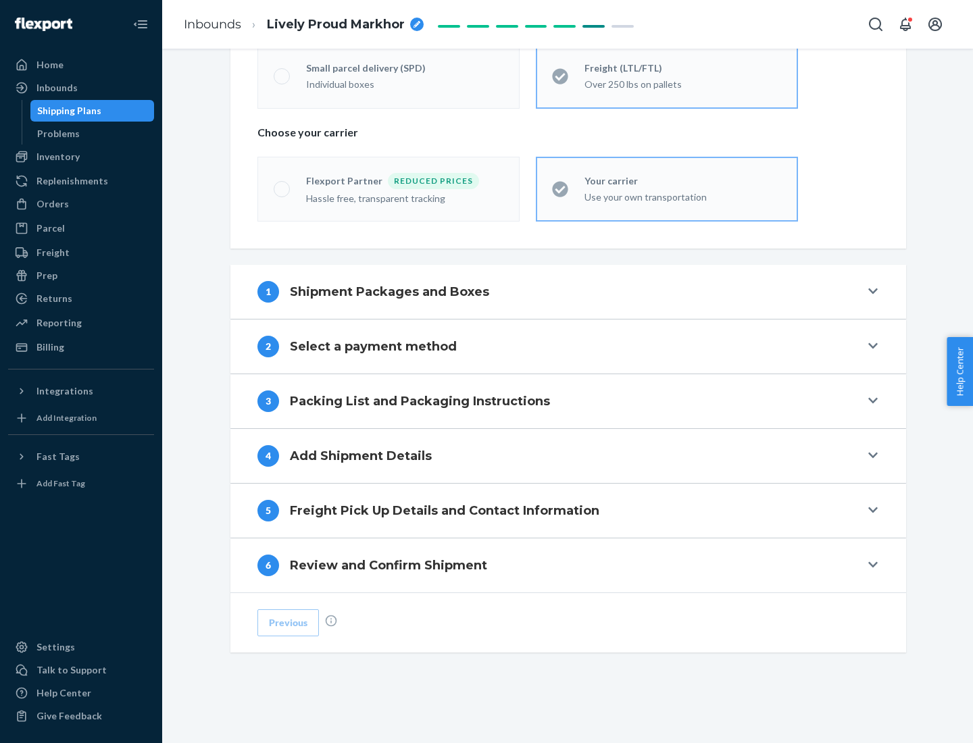
scroll to position [282, 0]
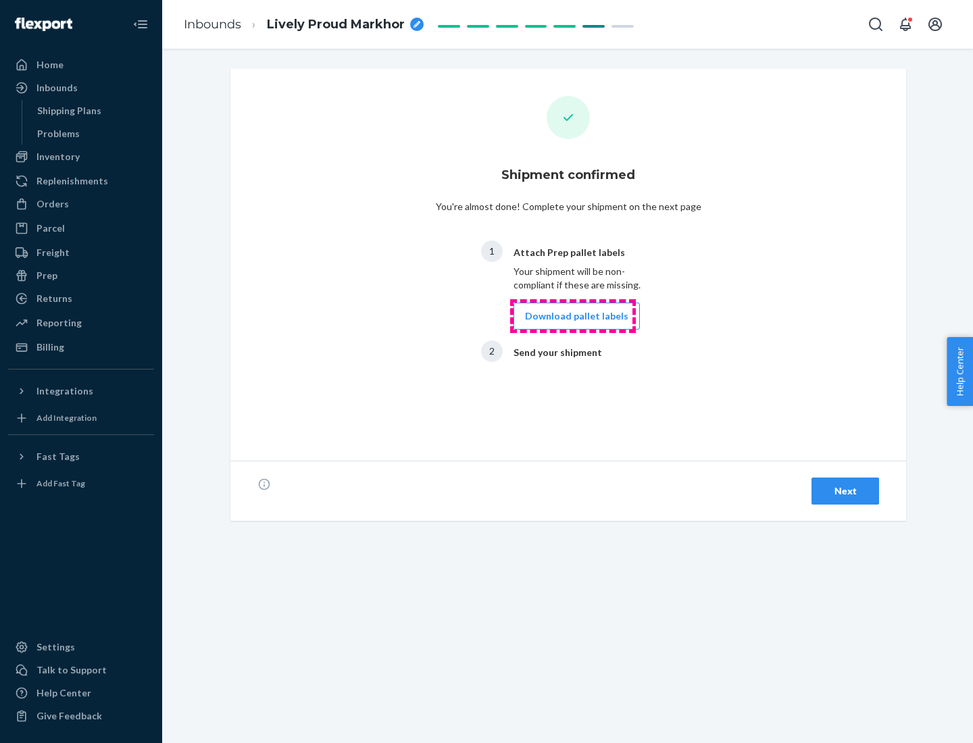
click at [573, 316] on button "Download pallet labels" at bounding box center [576, 316] width 126 height 27
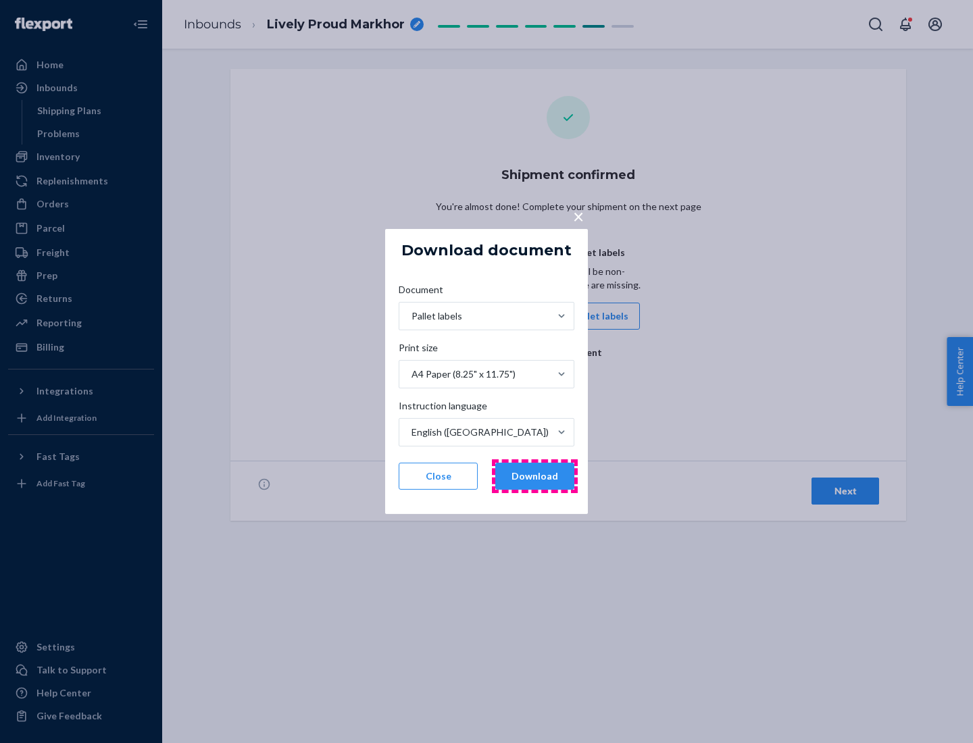
click at [534, 476] on button "Download" at bounding box center [534, 476] width 79 height 27
click at [578, 215] on span "×" at bounding box center [578, 216] width 11 height 23
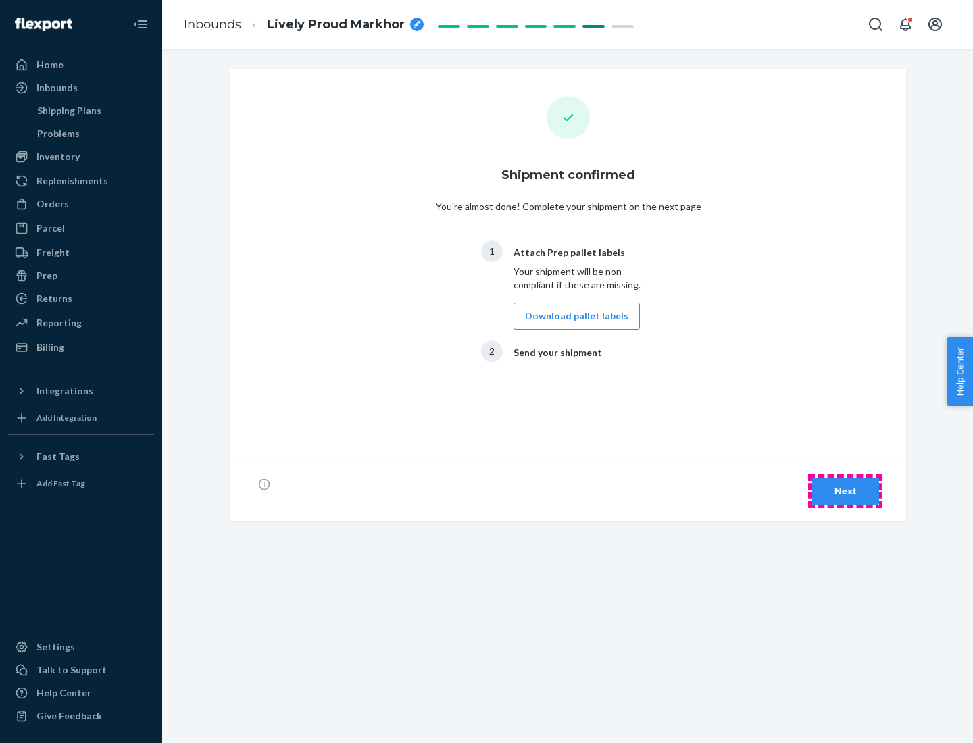
click at [845, 491] on div "Next" at bounding box center [845, 491] width 45 height 14
